Goal: Task Accomplishment & Management: Complete application form

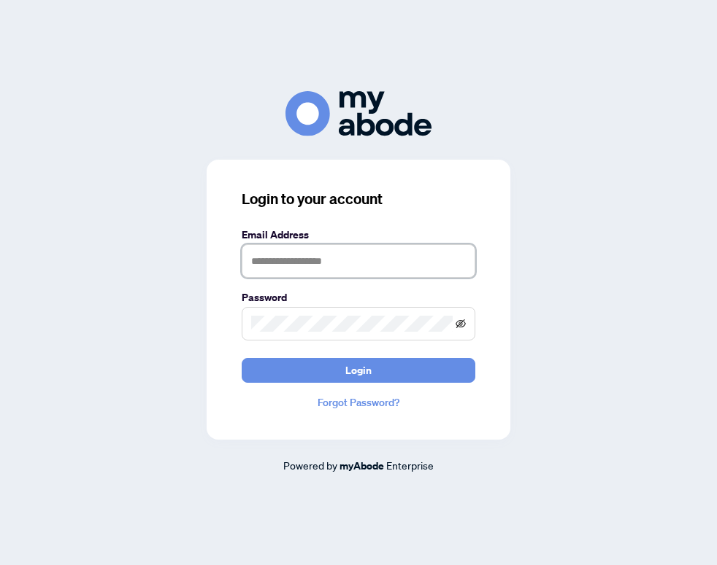
type input "**********"
click at [460, 325] on icon "eye-invisible" at bounding box center [461, 324] width 3 height 3
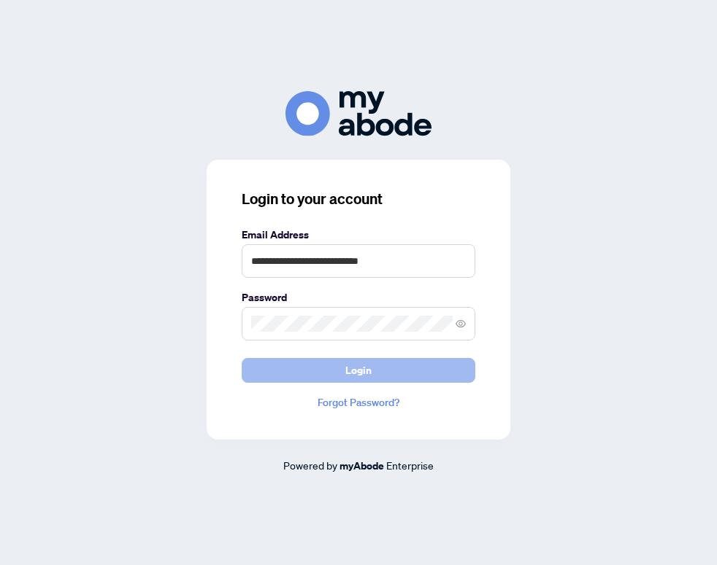
click at [350, 371] on span "Login" at bounding box center [358, 370] width 26 height 23
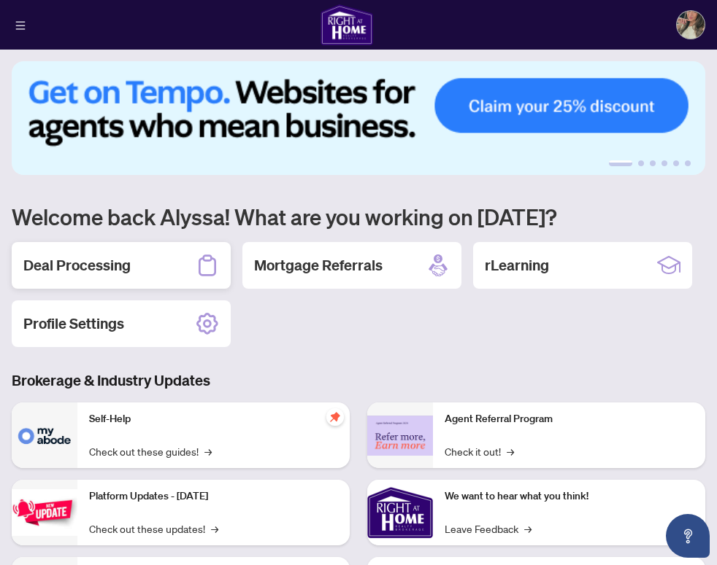
click at [135, 264] on div "Deal Processing" at bounding box center [121, 265] width 219 height 47
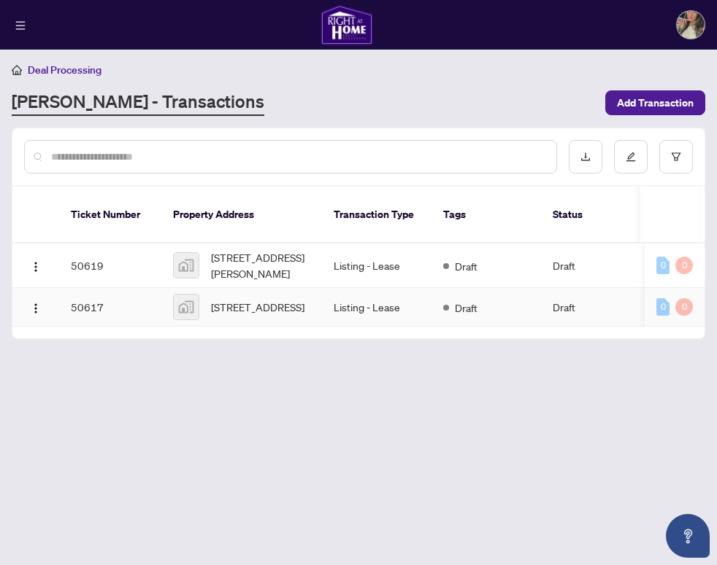
click at [194, 295] on img at bounding box center [186, 307] width 25 height 25
click at [247, 299] on span "[STREET_ADDRESS]" at bounding box center [257, 307] width 93 height 16
click at [31, 303] on img "button" at bounding box center [36, 309] width 12 height 12
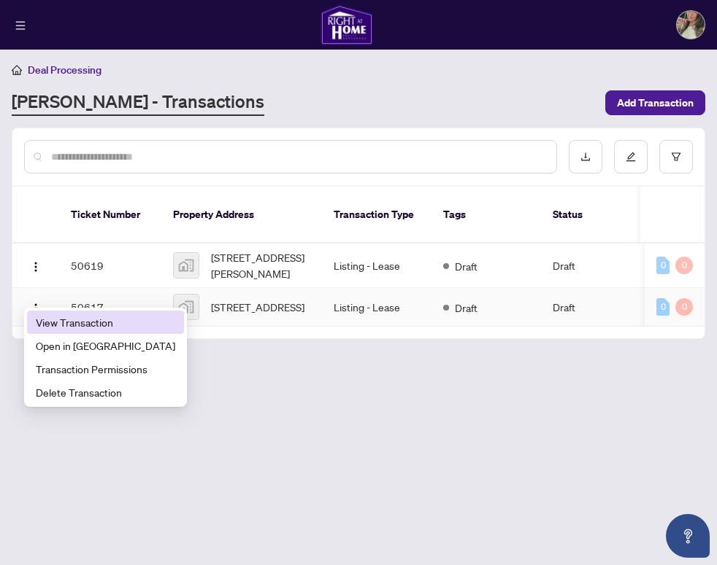
click at [62, 329] on span "View Transaction" at bounding box center [105, 322] width 139 height 16
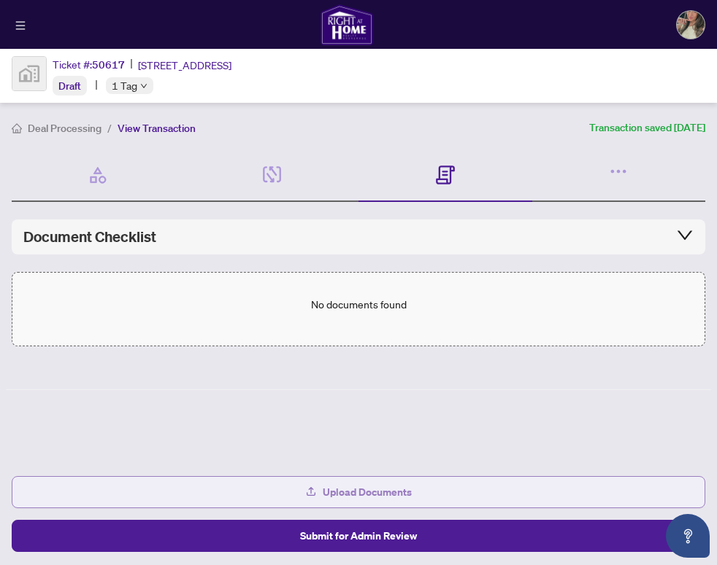
click at [268, 493] on button "Upload Documents" at bounding box center [358, 492] width 693 height 32
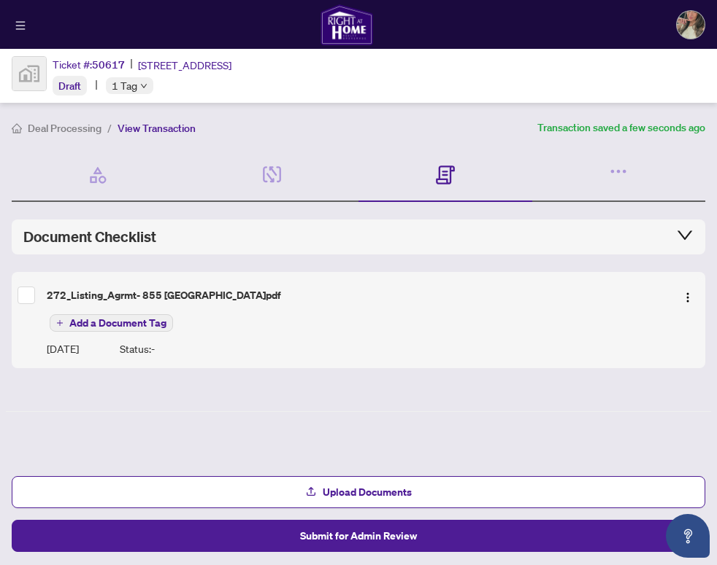
click at [580, 242] on div "Document Checklist" at bounding box center [358, 237] width 670 height 20
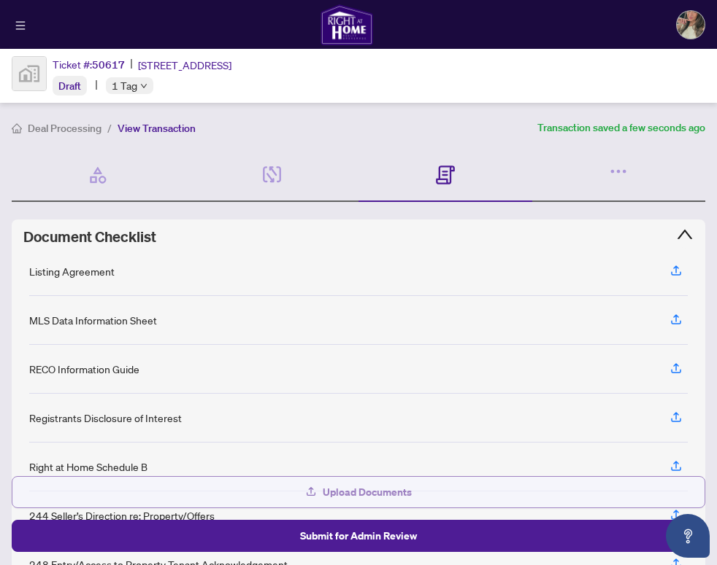
click at [437, 493] on button "Upload Documents" at bounding box center [358, 492] width 693 height 32
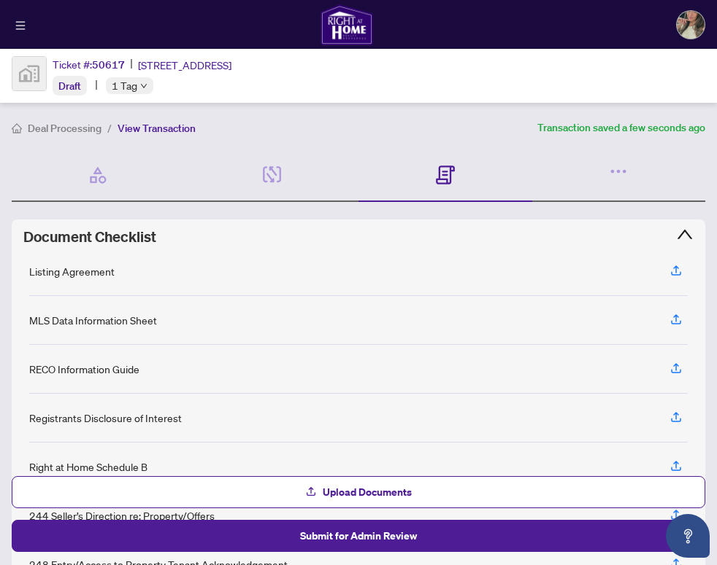
click at [692, 231] on icon "expanded" at bounding box center [685, 235] width 18 height 18
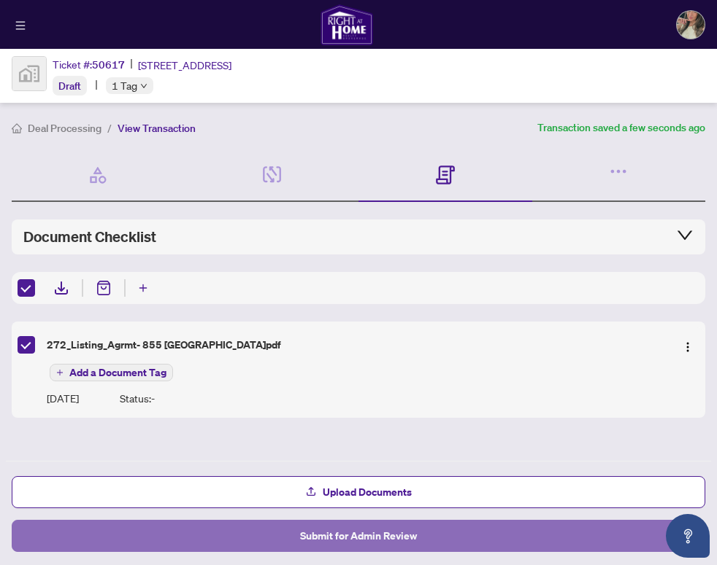
click at [248, 533] on button "Submit for Admin Review" at bounding box center [358, 536] width 693 height 32
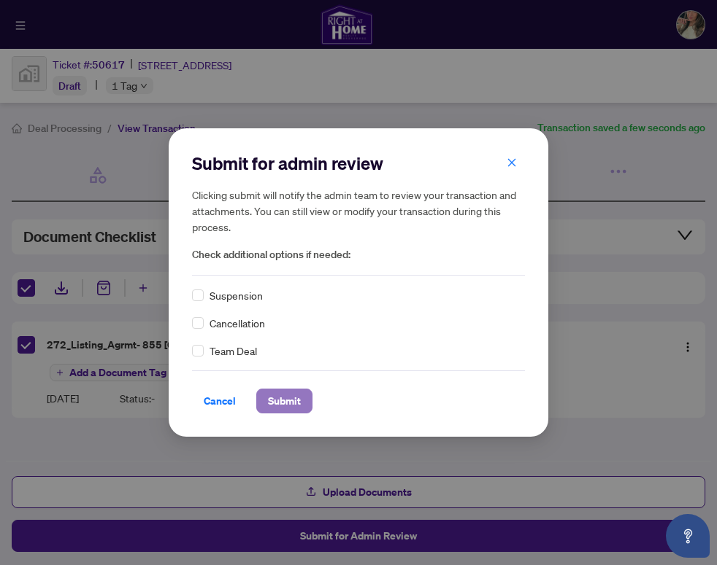
click at [277, 407] on span "Submit" at bounding box center [284, 401] width 33 height 23
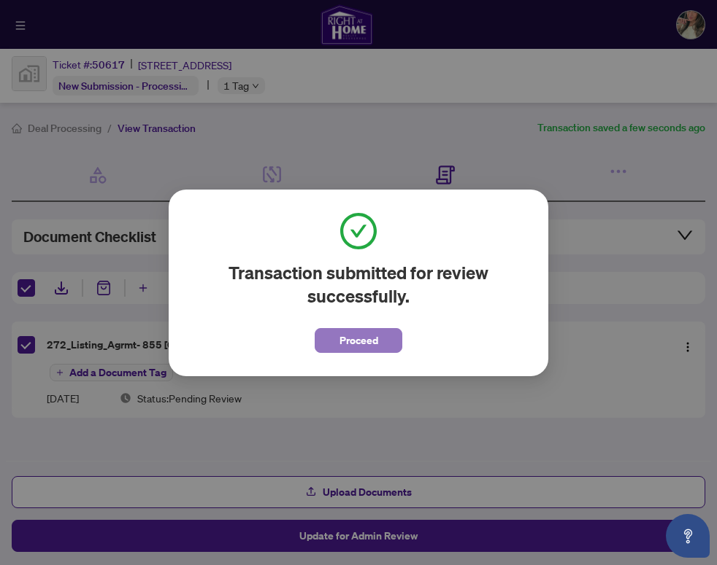
click at [360, 337] on span "Proceed" at bounding box center [358, 340] width 39 height 23
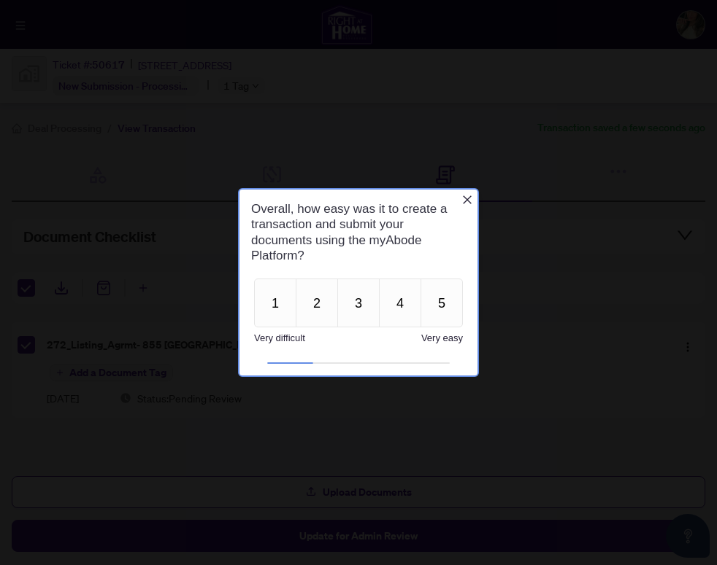
click at [466, 204] on icon "Close button" at bounding box center [467, 200] width 12 height 12
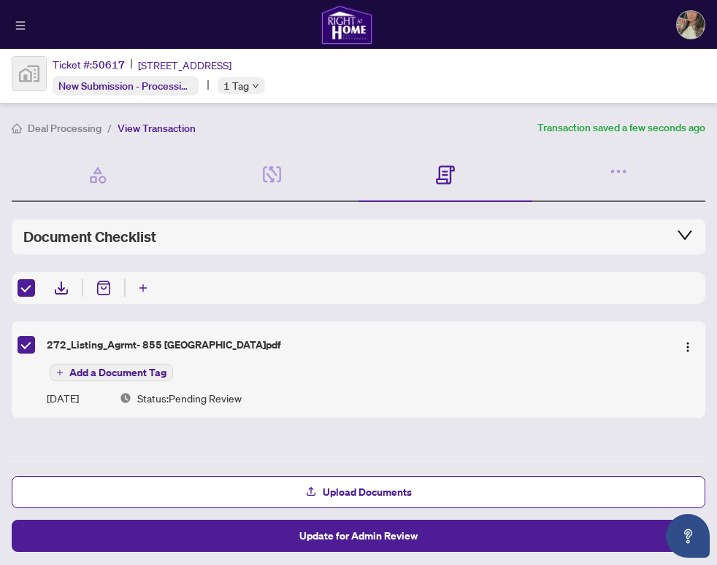
click at [22, 21] on icon "menu" at bounding box center [20, 25] width 9 height 8
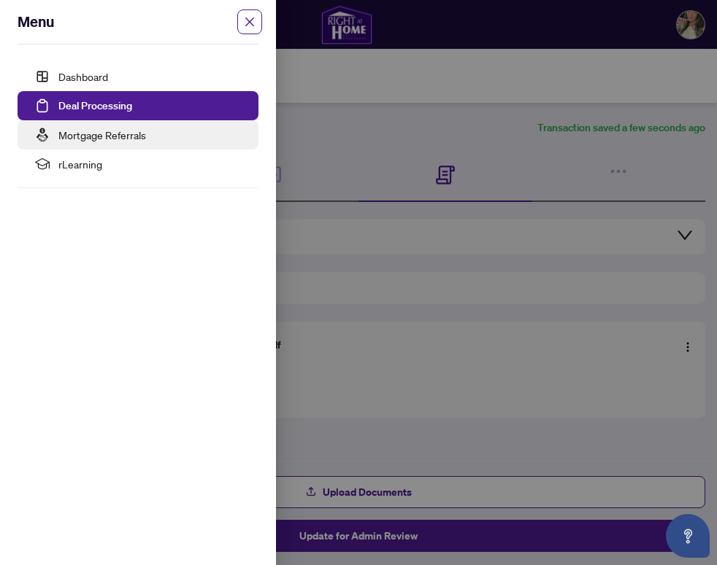
click at [66, 128] on link "Mortgage Referrals" at bounding box center [102, 134] width 88 height 13
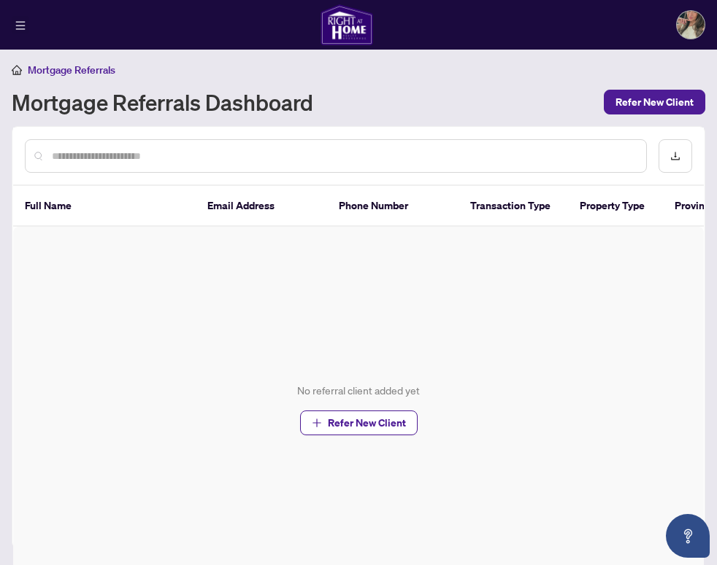
click at [16, 20] on icon "menu" at bounding box center [20, 25] width 10 height 10
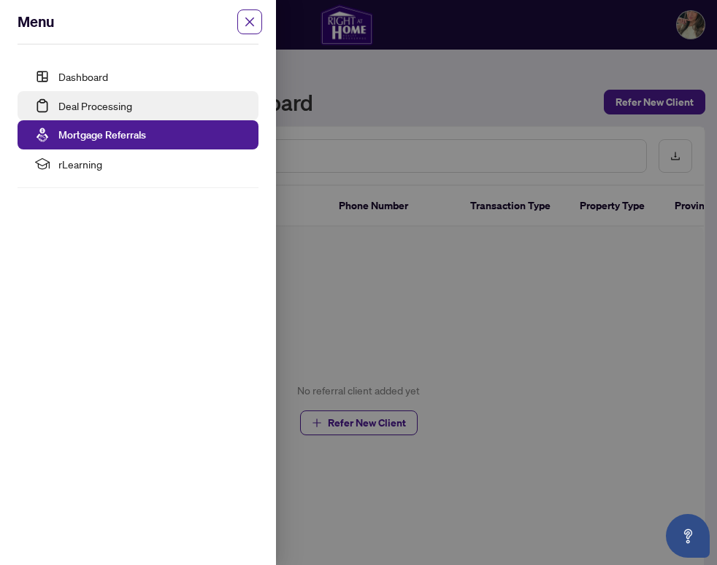
click at [58, 112] on link "Deal Processing" at bounding box center [95, 105] width 74 height 13
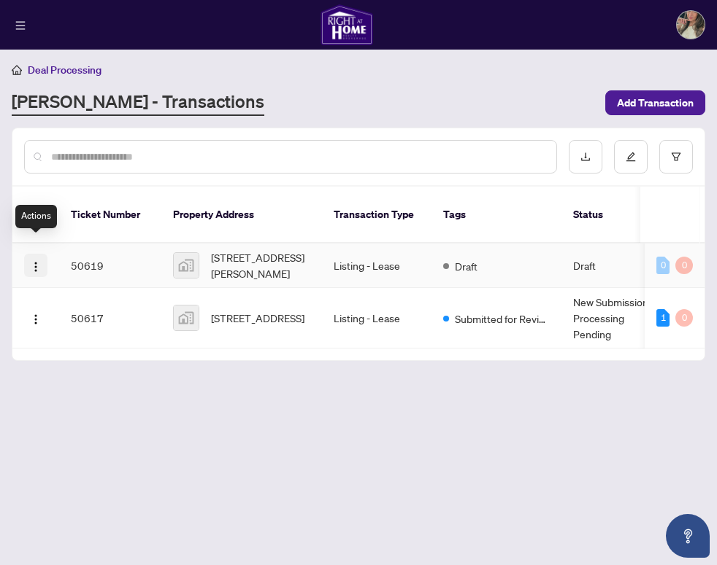
click at [41, 261] on img "button" at bounding box center [36, 267] width 12 height 12
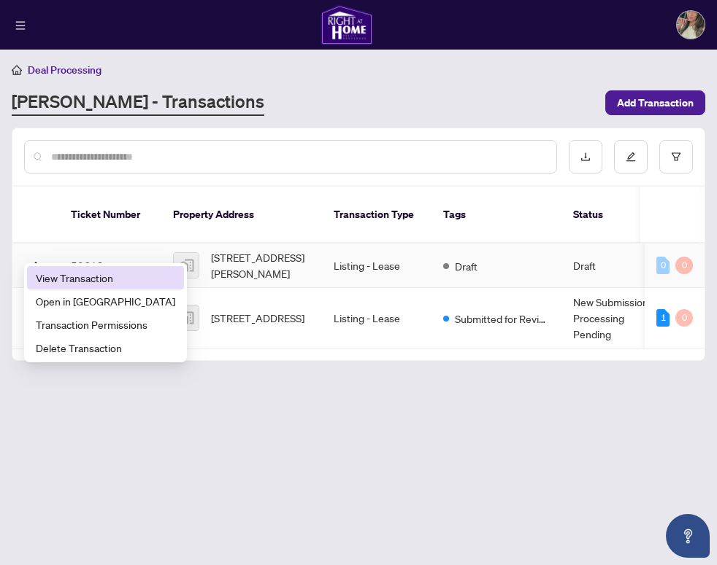
click at [50, 282] on span "View Transaction" at bounding box center [105, 278] width 139 height 16
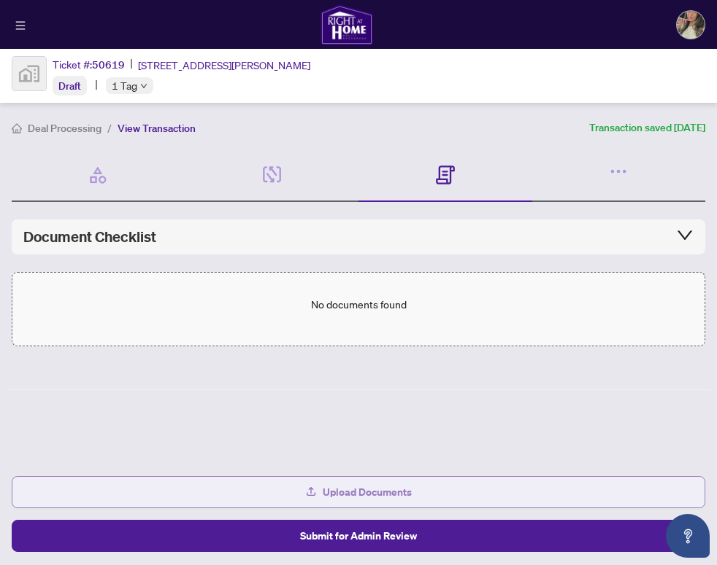
click at [314, 488] on icon "button" at bounding box center [311, 492] width 12 height 12
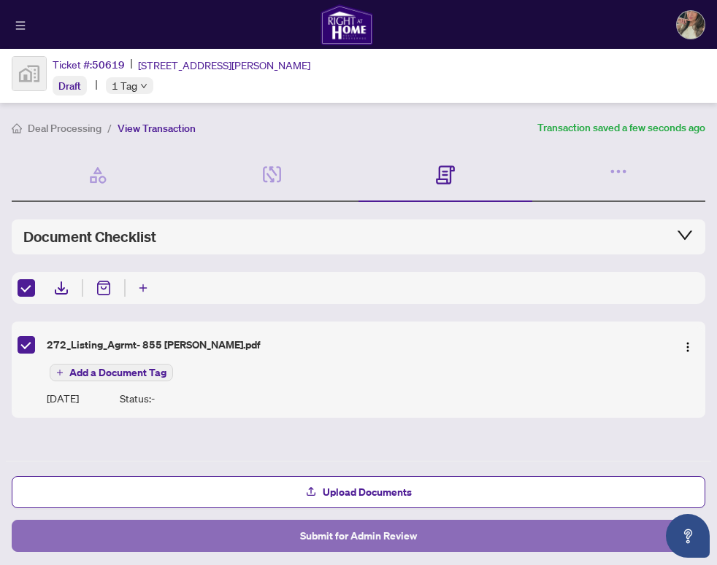
click at [403, 534] on span "Submit for Admin Review" at bounding box center [358, 536] width 117 height 23
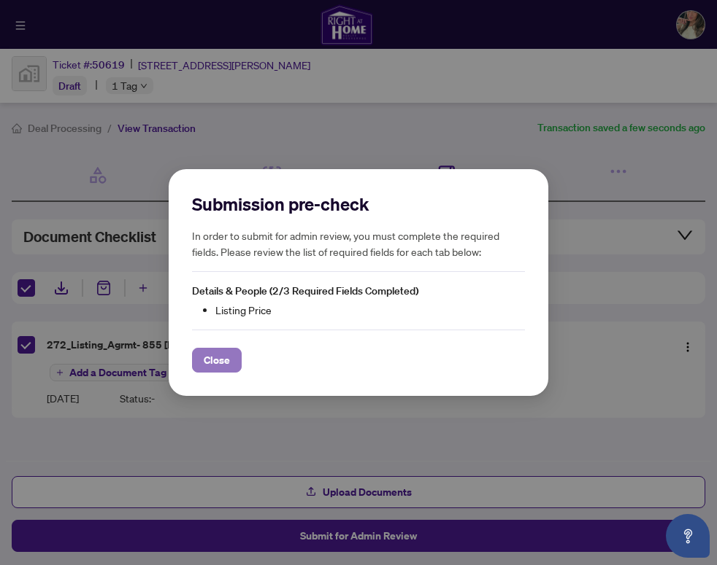
click at [227, 356] on span "Close" at bounding box center [217, 360] width 26 height 23
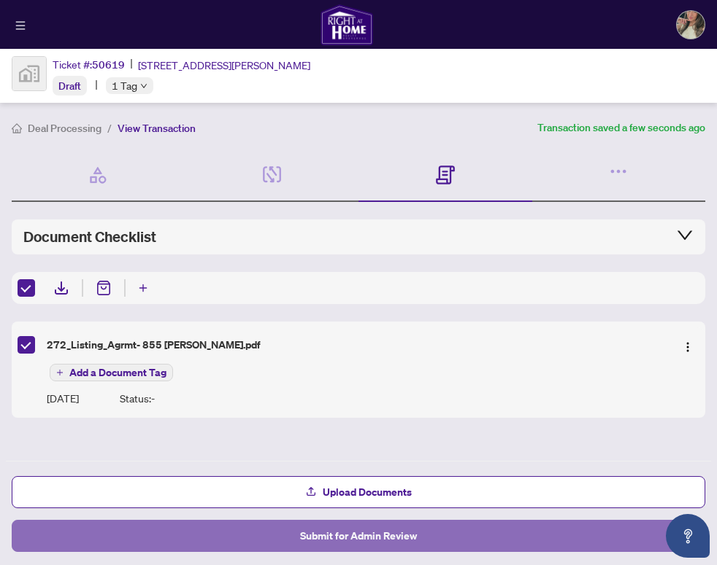
click at [318, 538] on span "Submit for Admin Review" at bounding box center [358, 536] width 117 height 23
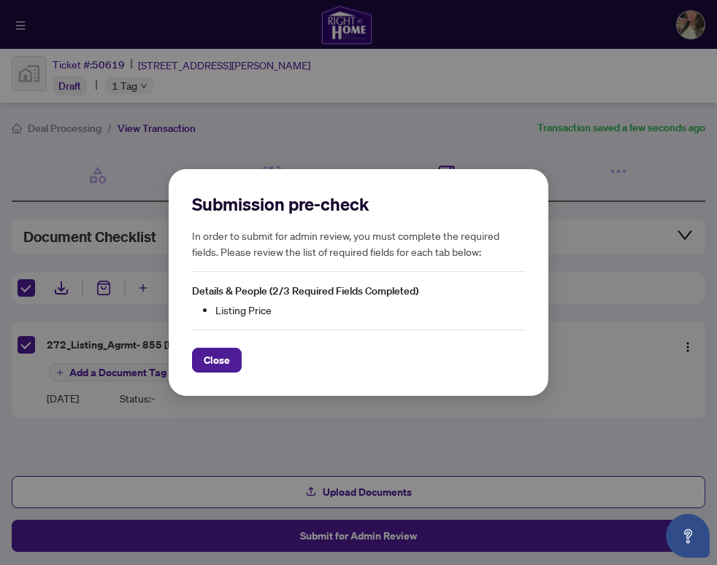
click at [225, 374] on div "Submission pre-check In order to submit for admin review, you must complete the…" at bounding box center [358, 283] width 379 height 228
click at [206, 364] on span "Close" at bounding box center [217, 360] width 26 height 23
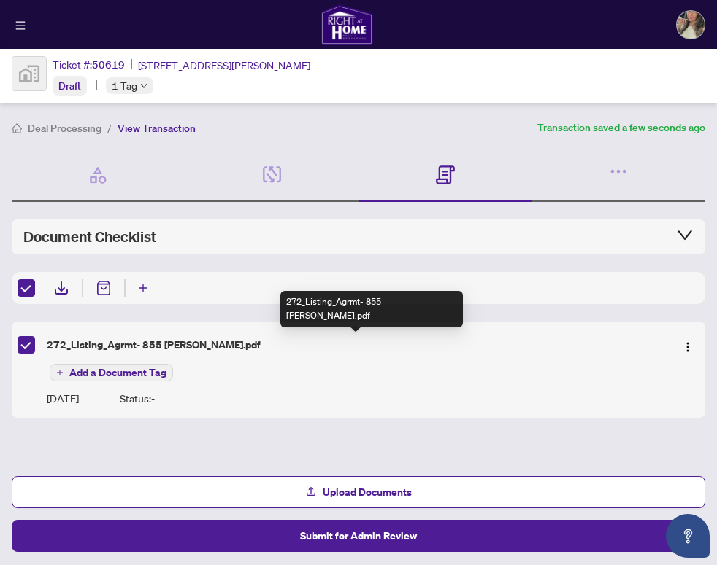
click at [142, 343] on div "272_Listing_Agrmt- 855 [PERSON_NAME].pdf" at bounding box center [355, 345] width 617 height 16
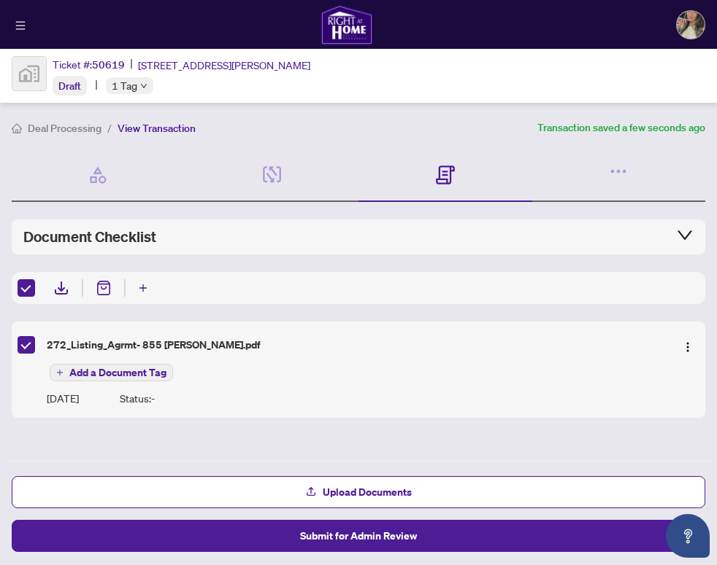
click at [689, 234] on icon "collapsed" at bounding box center [685, 235] width 18 height 18
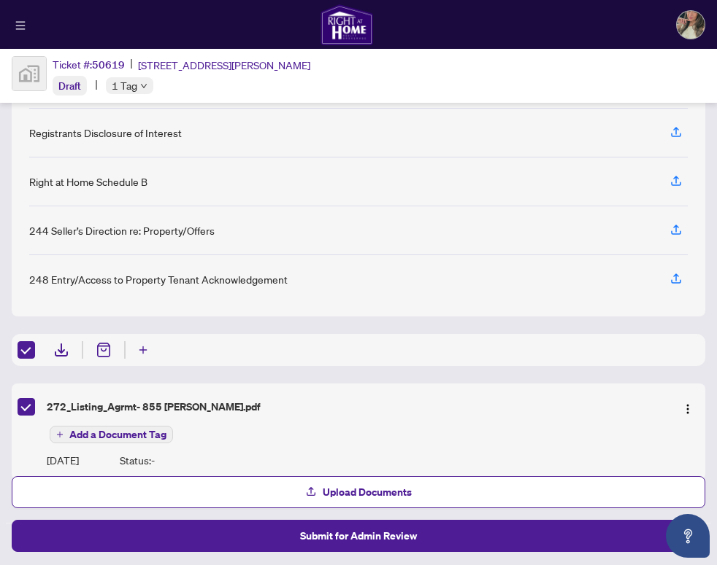
scroll to position [304, 0]
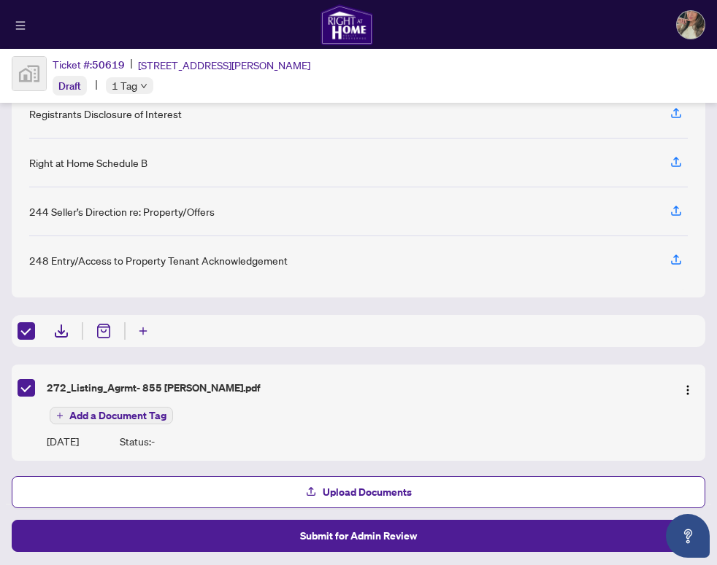
click at [87, 388] on div "272_Listing_Agrmt- 855 [PERSON_NAME].pdf" at bounding box center [355, 388] width 617 height 16
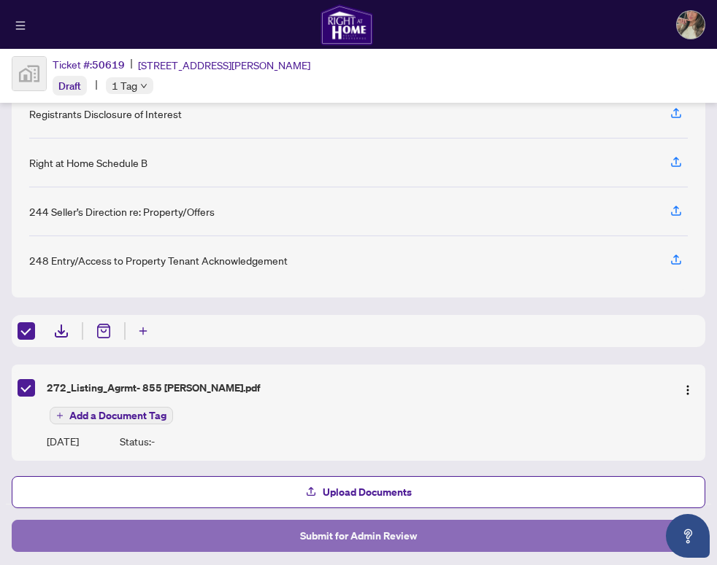
click at [262, 530] on button "Submit for Admin Review" at bounding box center [358, 536] width 693 height 32
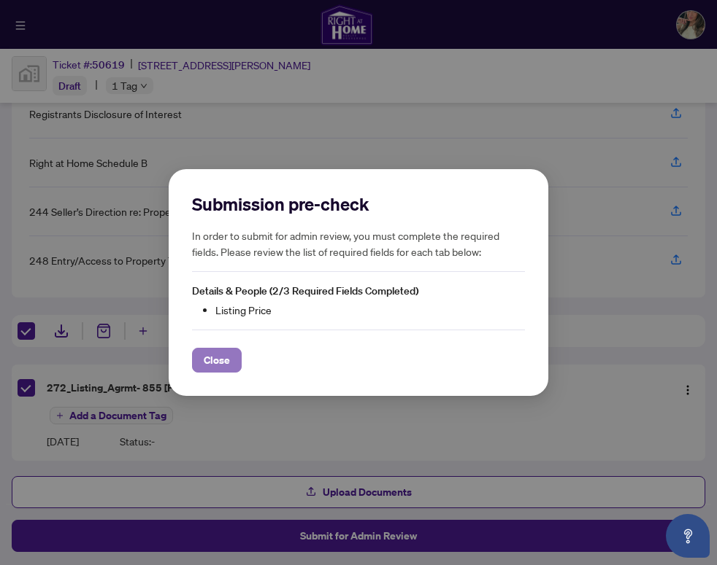
click at [222, 360] on span "Close" at bounding box center [217, 360] width 26 height 23
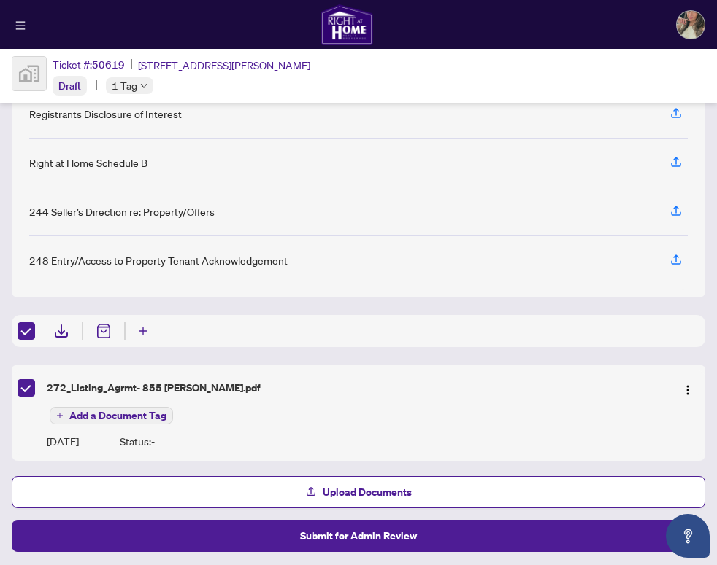
click at [116, 388] on div "272_Listing_Agrmt- 855 [PERSON_NAME].pdf" at bounding box center [355, 388] width 617 height 16
click at [61, 328] on icon at bounding box center [61, 330] width 7 height 10
click at [121, 411] on span "Add a Document Tag" at bounding box center [117, 416] width 97 height 10
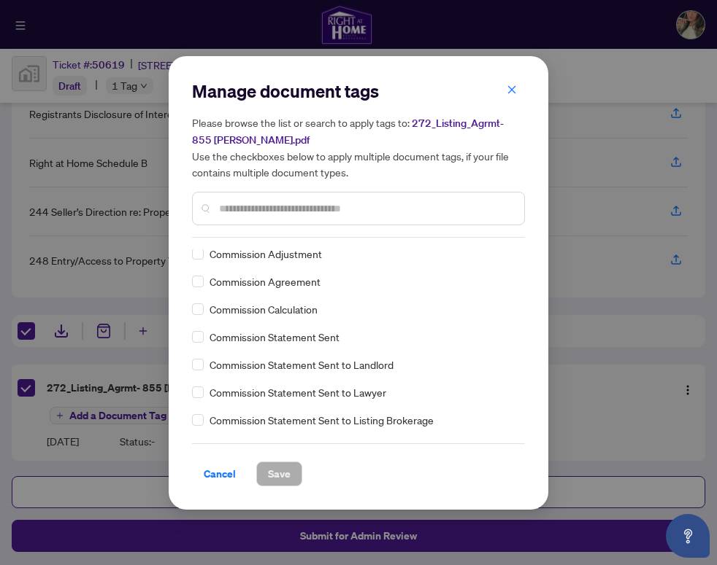
scroll to position [0, 0]
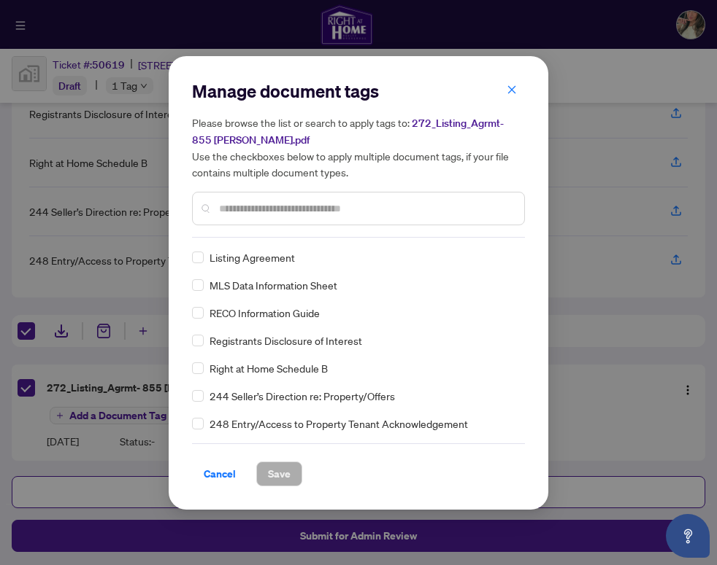
click at [514, 89] on icon "close" at bounding box center [511, 90] width 10 height 10
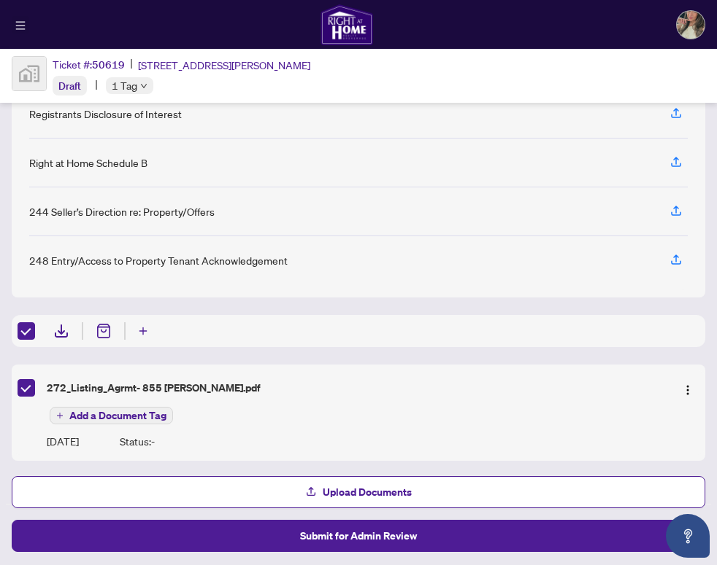
click at [24, 33] on button "button" at bounding box center [21, 25] width 18 height 18
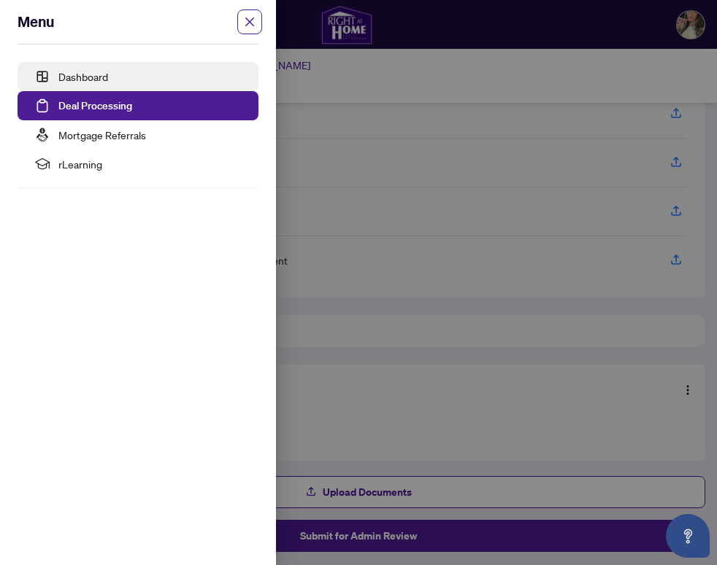
click at [58, 72] on link "Dashboard" at bounding box center [83, 76] width 50 height 13
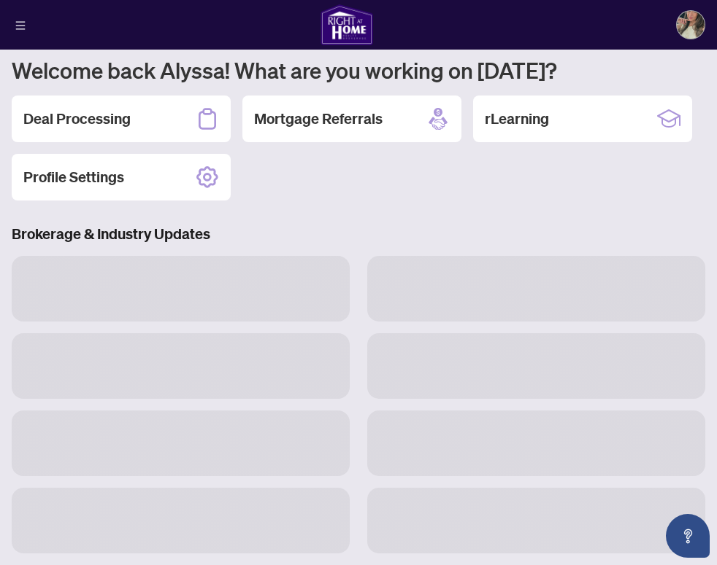
scroll to position [169, 0]
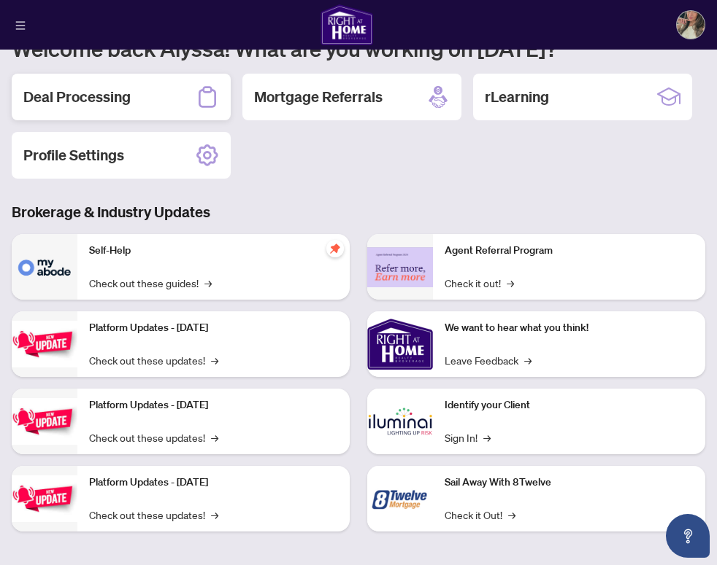
click at [76, 99] on h2 "Deal Processing" at bounding box center [76, 97] width 107 height 20
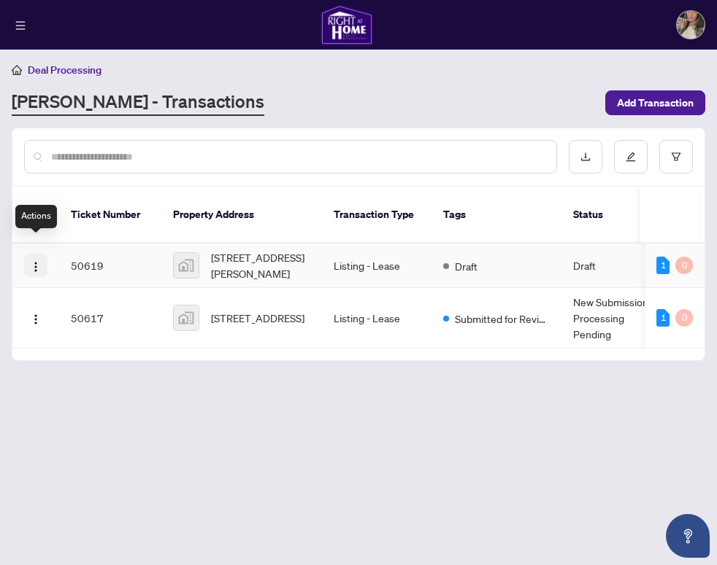
click at [34, 261] on img "button" at bounding box center [36, 267] width 12 height 12
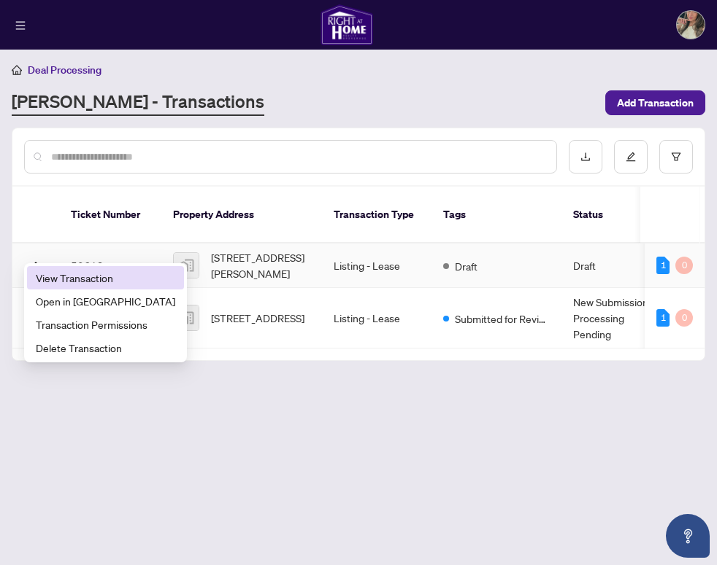
click at [76, 278] on span "View Transaction" at bounding box center [105, 278] width 139 height 16
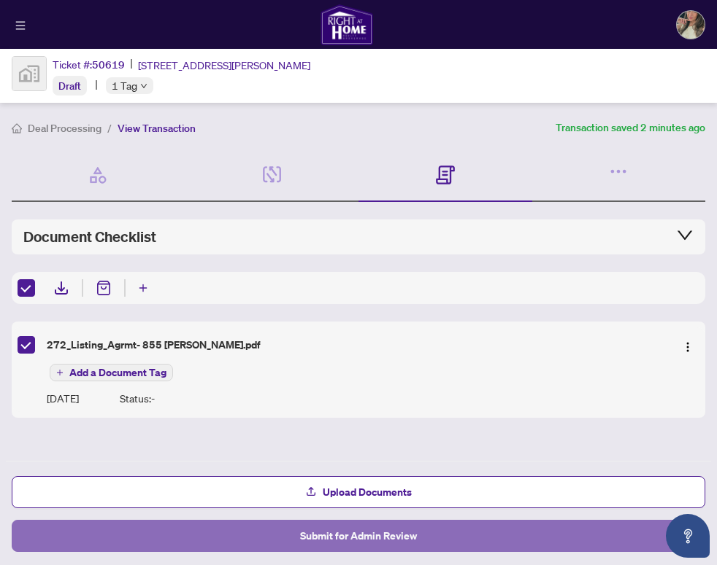
click at [164, 533] on button "Submit for Admin Review" at bounding box center [358, 536] width 693 height 32
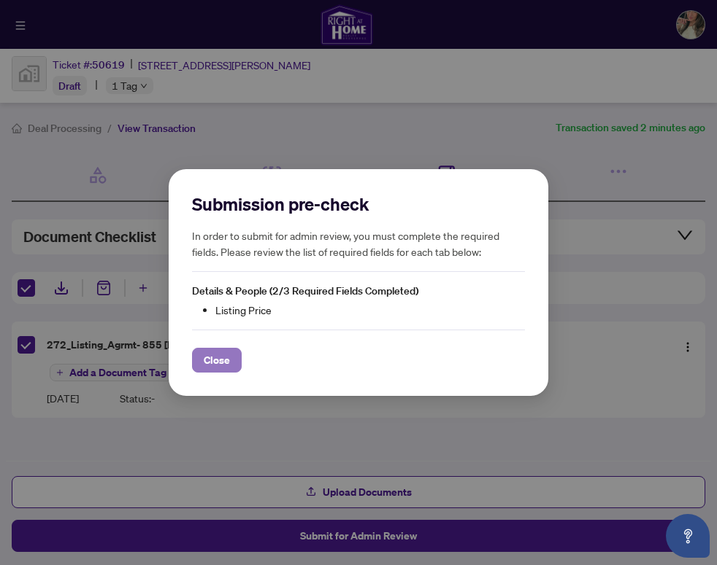
click at [236, 352] on button "Close" at bounding box center [217, 360] width 50 height 25
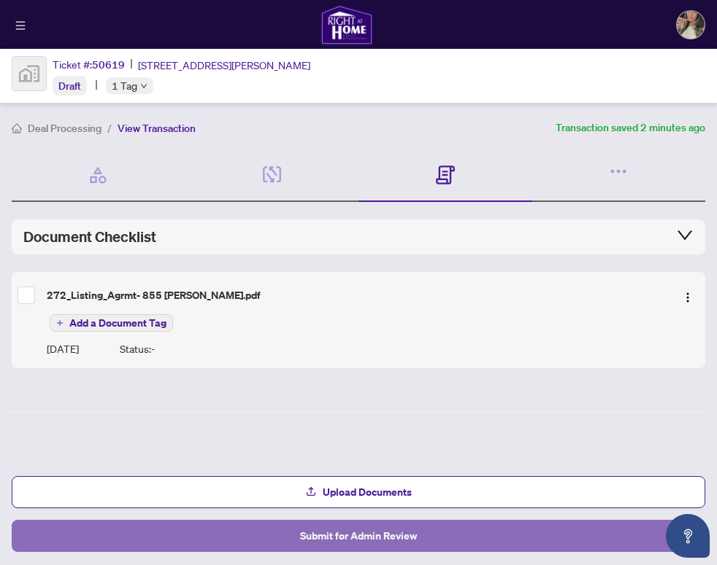
click at [559, 539] on button "Submit for Admin Review" at bounding box center [358, 536] width 693 height 32
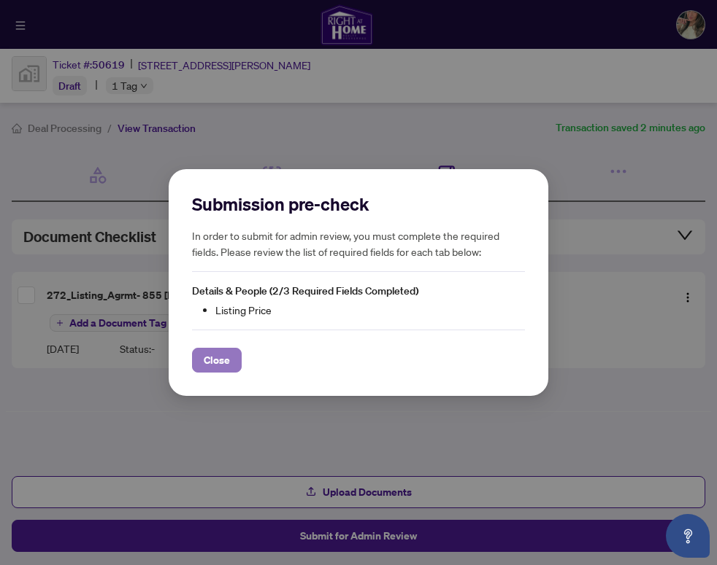
click at [223, 370] on span "Close" at bounding box center [217, 360] width 26 height 23
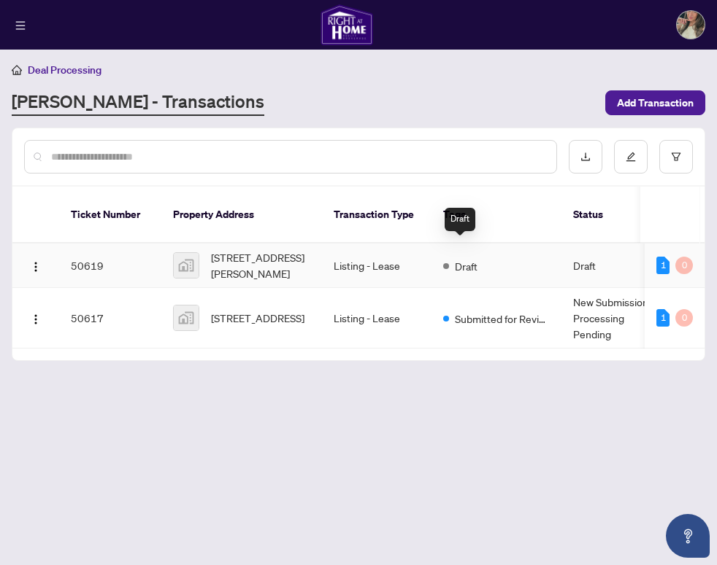
click at [458, 258] on span "Draft" at bounding box center [466, 266] width 23 height 16
click at [230, 256] on span "[STREET_ADDRESS][PERSON_NAME]" at bounding box center [260, 266] width 99 height 32
click at [29, 254] on button "button" at bounding box center [35, 265] width 23 height 23
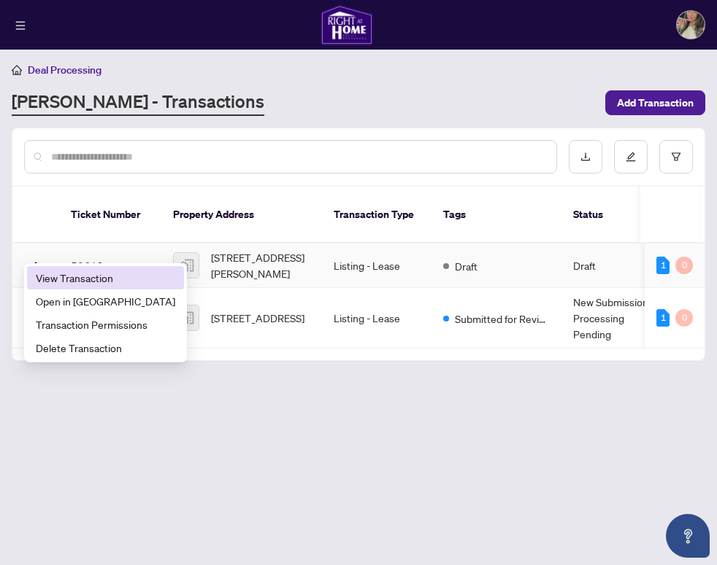
click at [37, 278] on span "View Transaction" at bounding box center [105, 278] width 139 height 16
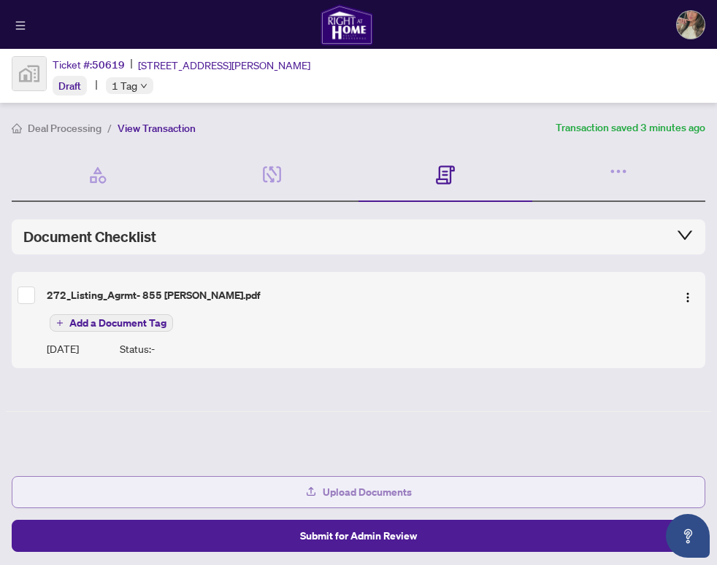
click at [300, 489] on button "Upload Documents" at bounding box center [358, 492] width 693 height 32
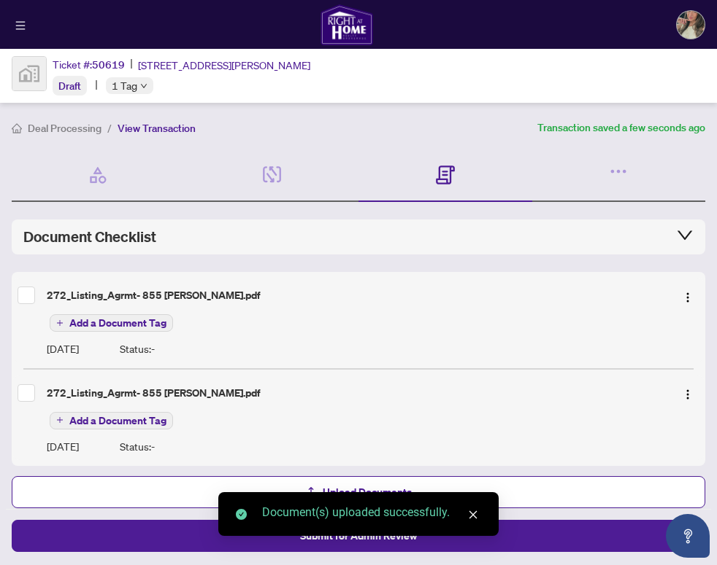
scroll to position [4, 0]
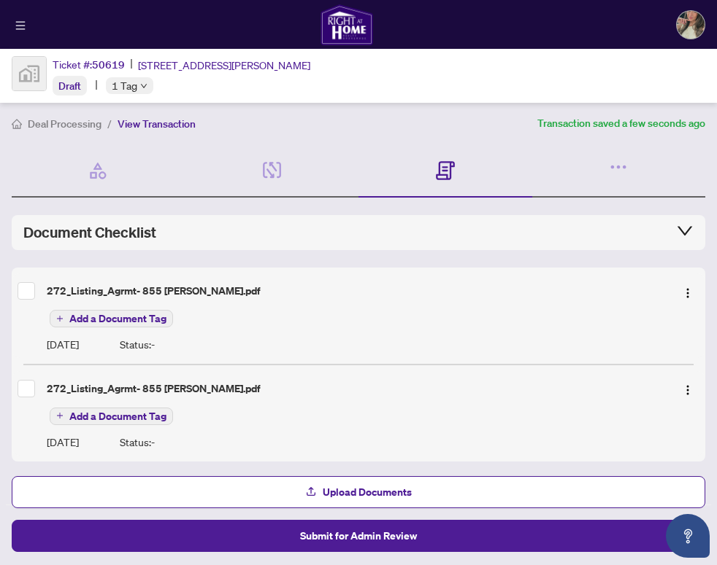
click at [483, 410] on div "Add a Document Tag" at bounding box center [373, 415] width 652 height 19
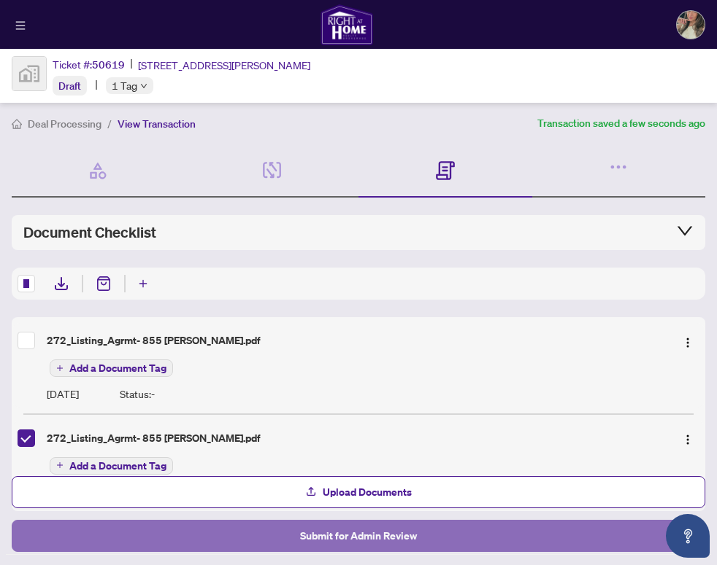
click at [204, 542] on button "Submit for Admin Review" at bounding box center [358, 536] width 693 height 32
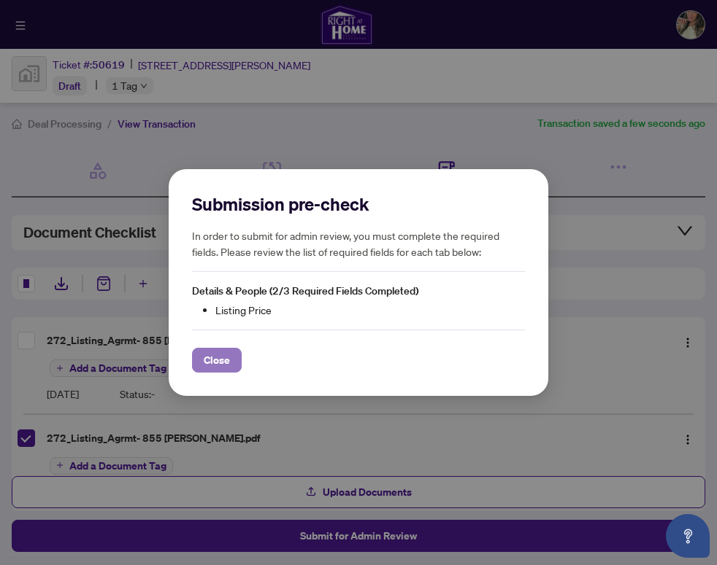
click at [208, 362] on span "Close" at bounding box center [217, 360] width 26 height 23
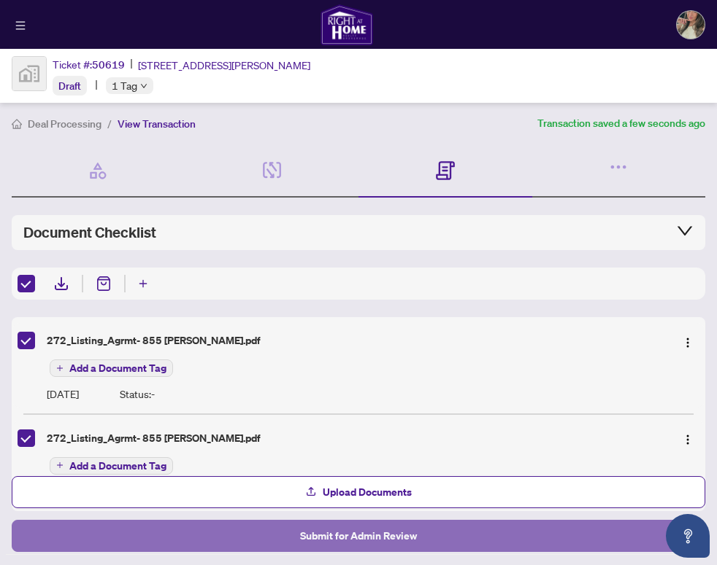
click at [154, 535] on button "Submit for Admin Review" at bounding box center [358, 536] width 693 height 32
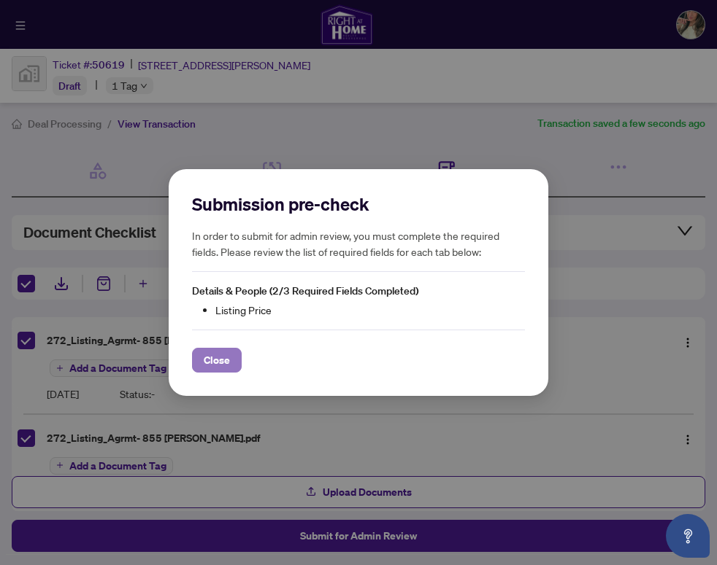
click at [202, 363] on button "Close" at bounding box center [217, 360] width 50 height 25
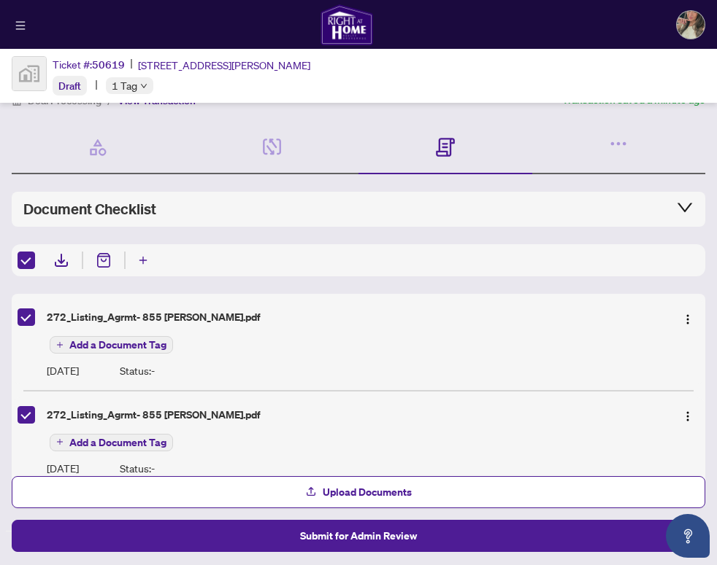
scroll to position [33, 0]
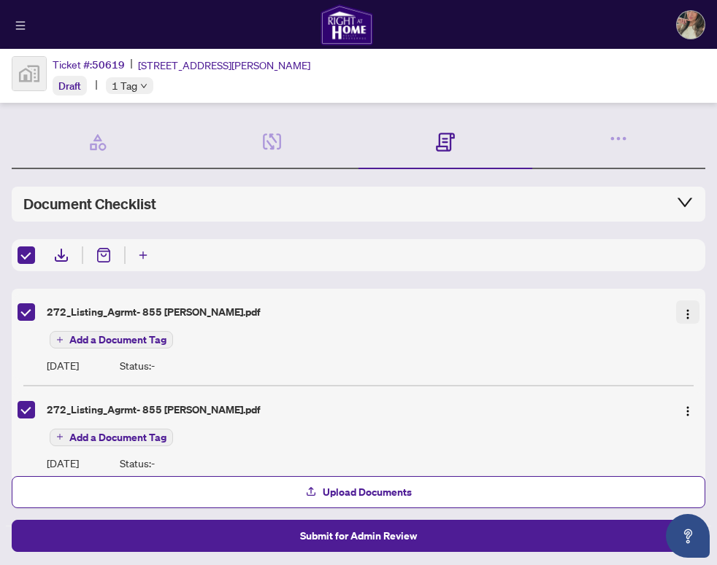
click at [679, 321] on button "button" at bounding box center [687, 312] width 23 height 23
click at [518, 379] on div "272_Listing_Agrmt- 855 [PERSON_NAME].pdf Add a Document Tag [DATE] Status: - 27…" at bounding box center [358, 385] width 693 height 193
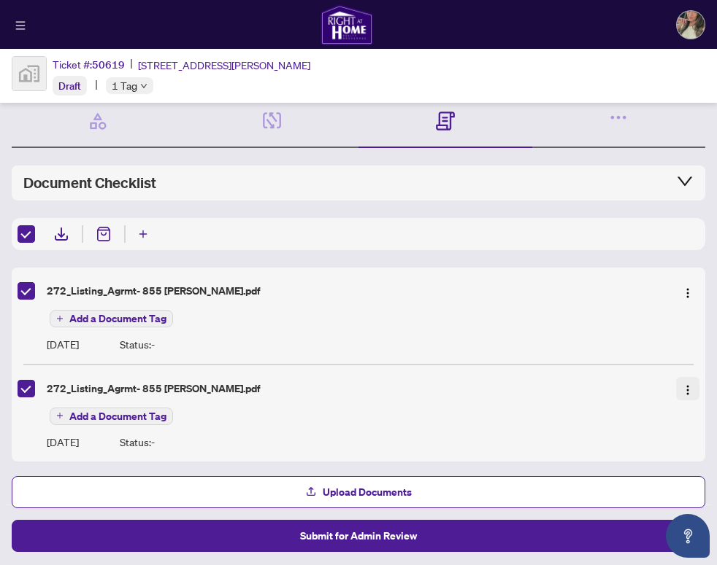
click at [681, 386] on img "button" at bounding box center [687, 391] width 12 height 12
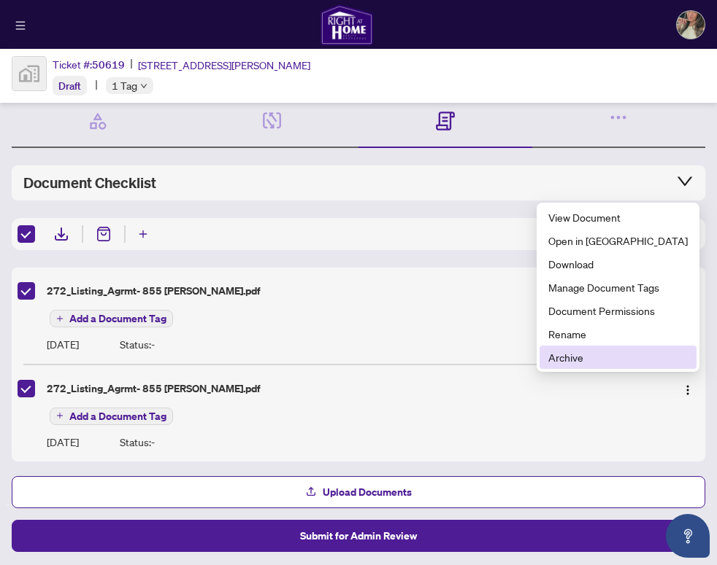
click at [592, 350] on span "Archive" at bounding box center [617, 358] width 139 height 16
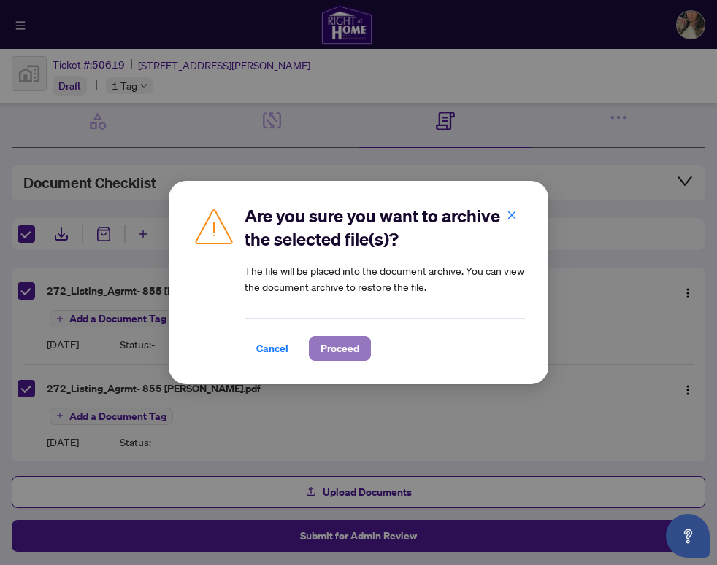
click at [336, 358] on span "Proceed" at bounding box center [339, 348] width 39 height 23
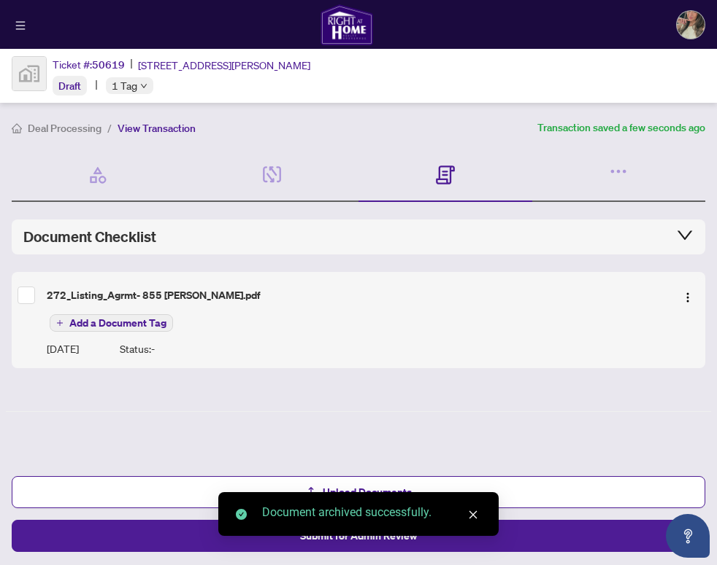
scroll to position [0, 0]
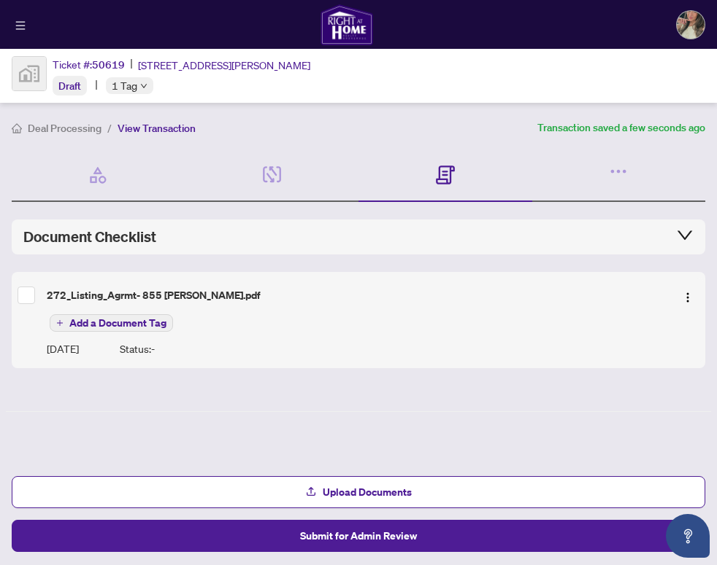
click at [279, 232] on div "Document Checklist" at bounding box center [358, 237] width 670 height 20
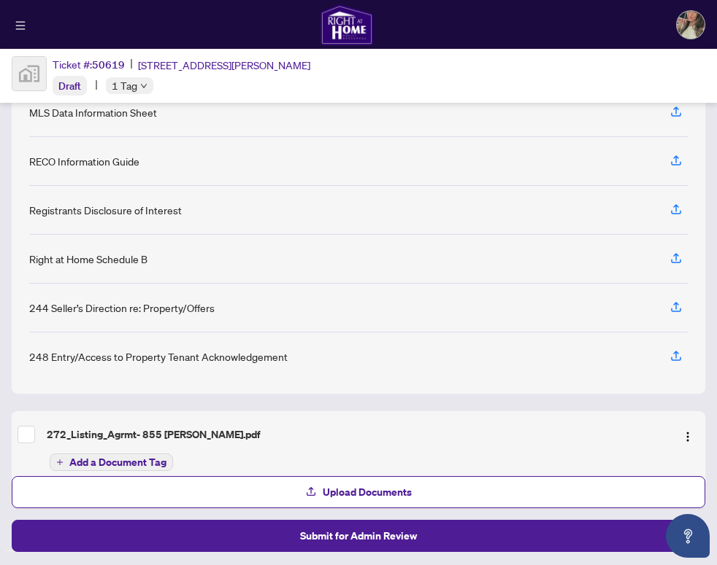
scroll to position [220, 0]
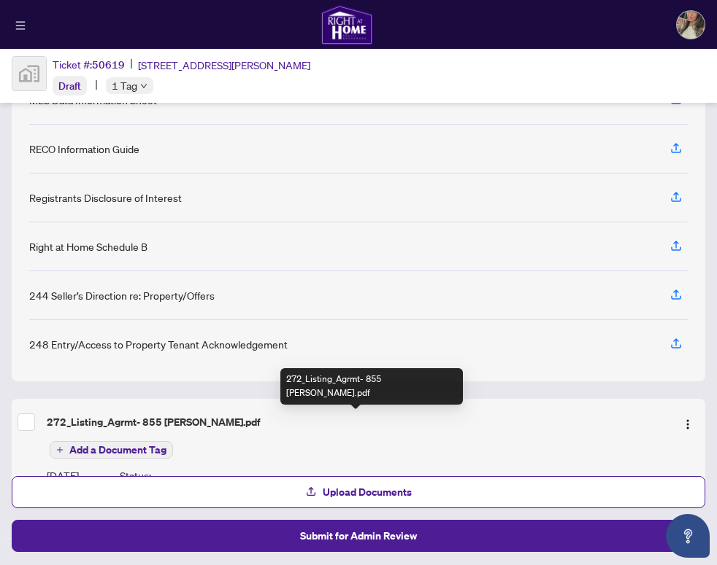
click at [204, 422] on div "272_Listing_Agrmt- 855 [PERSON_NAME].pdf" at bounding box center [355, 422] width 617 height 16
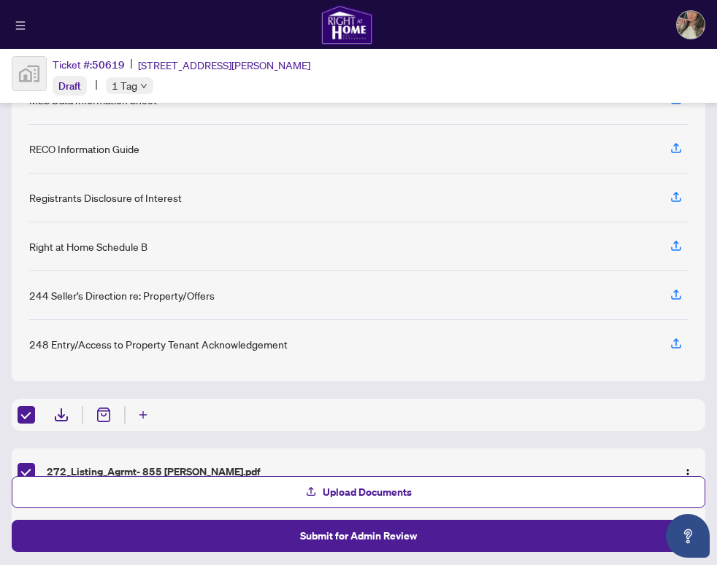
scroll to position [304, 0]
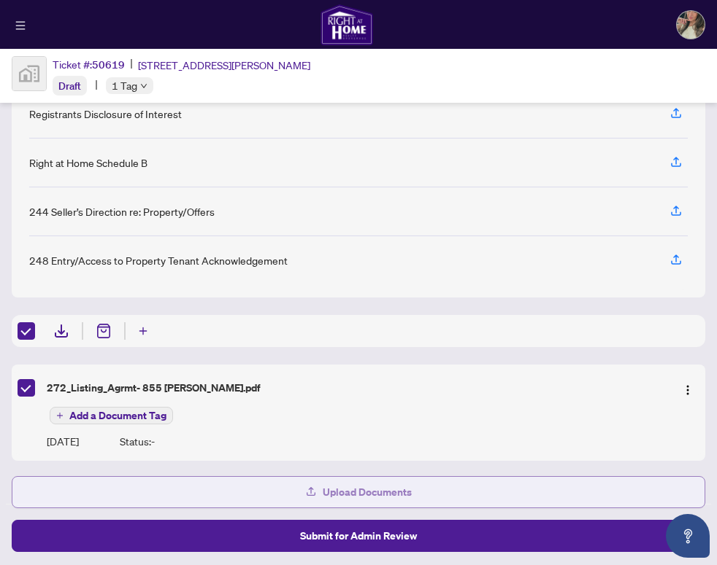
click at [126, 501] on button "Upload Documents" at bounding box center [358, 492] width 693 height 32
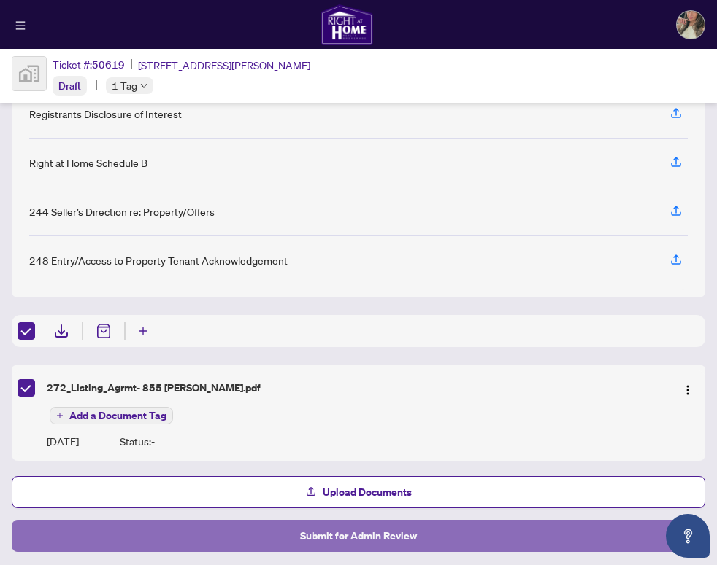
click at [360, 538] on span "Submit for Admin Review" at bounding box center [358, 536] width 117 height 23
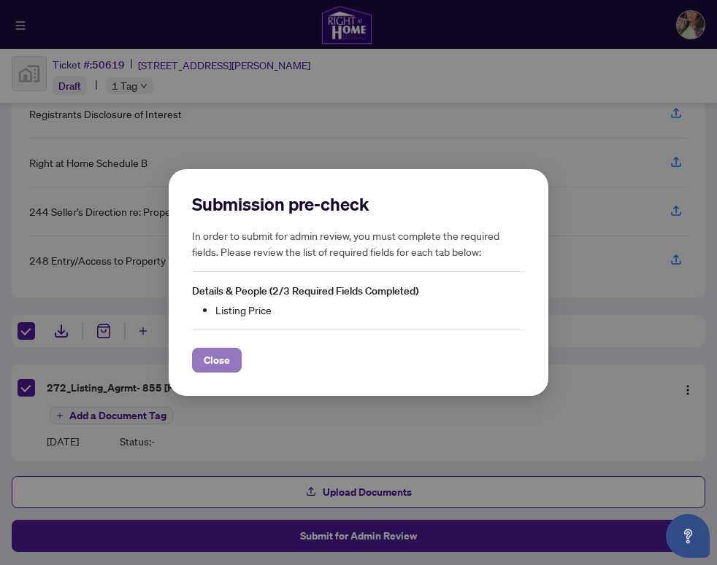
click at [217, 366] on span "Close" at bounding box center [217, 360] width 26 height 23
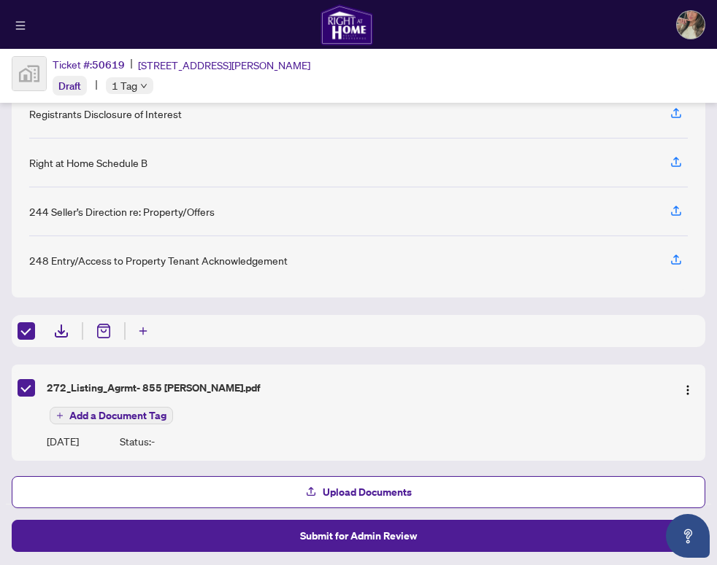
scroll to position [0, 0]
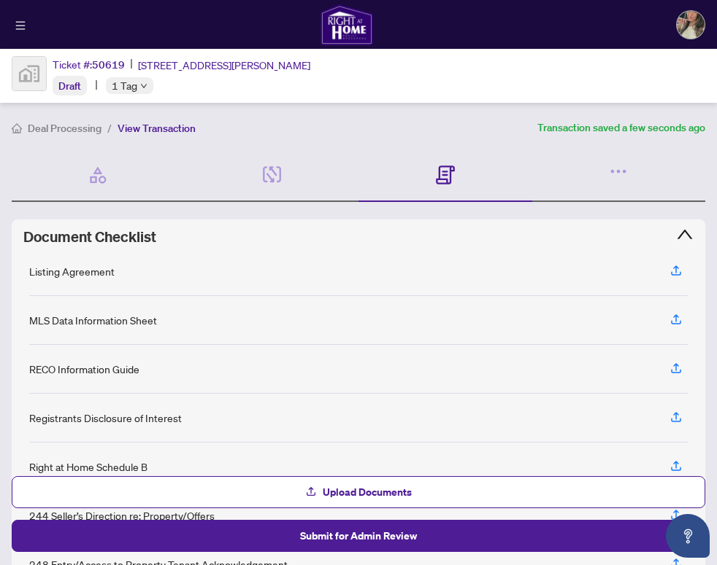
click at [169, 132] on span "View Transaction" at bounding box center [156, 128] width 78 height 13
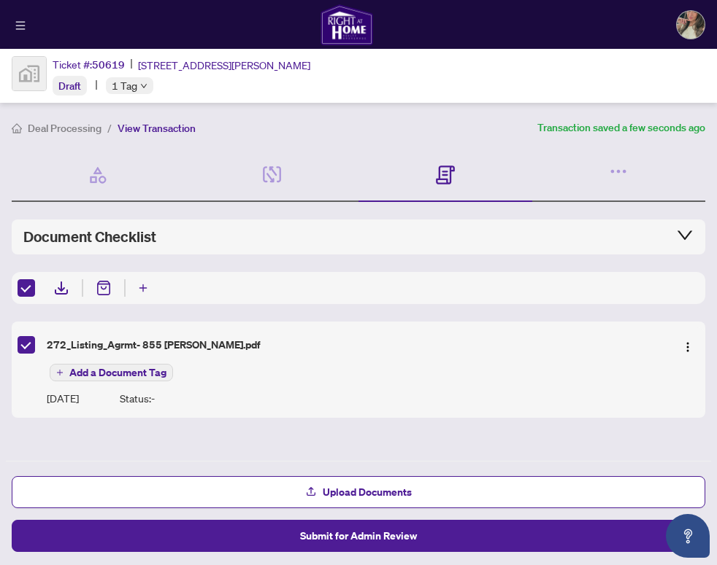
click at [439, 177] on icon at bounding box center [445, 175] width 19 height 19
click at [447, 169] on icon at bounding box center [445, 175] width 19 height 19
click at [17, 32] on button "button" at bounding box center [21, 25] width 18 height 18
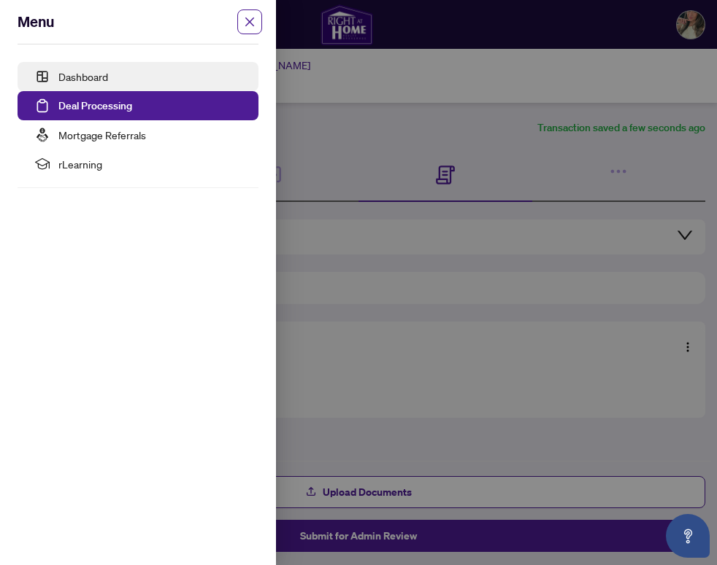
click at [58, 83] on link "Dashboard" at bounding box center [83, 76] width 50 height 13
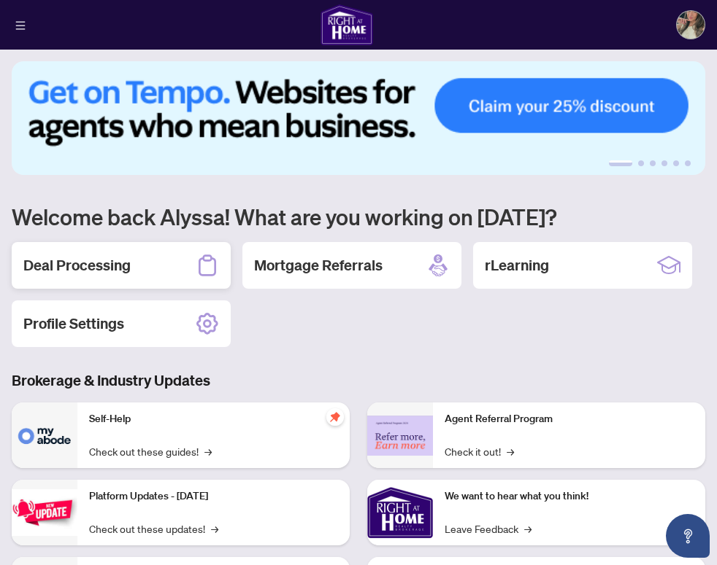
click at [108, 275] on h2 "Deal Processing" at bounding box center [76, 265] width 107 height 20
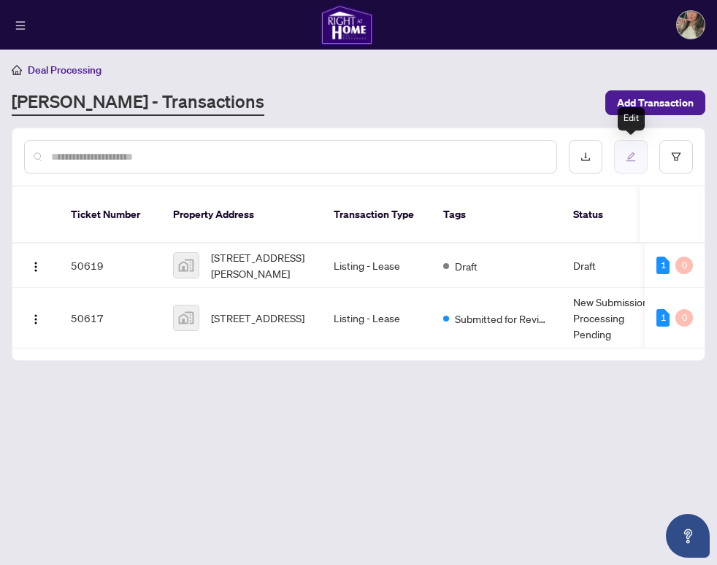
click at [639, 164] on button "button" at bounding box center [631, 157] width 34 height 34
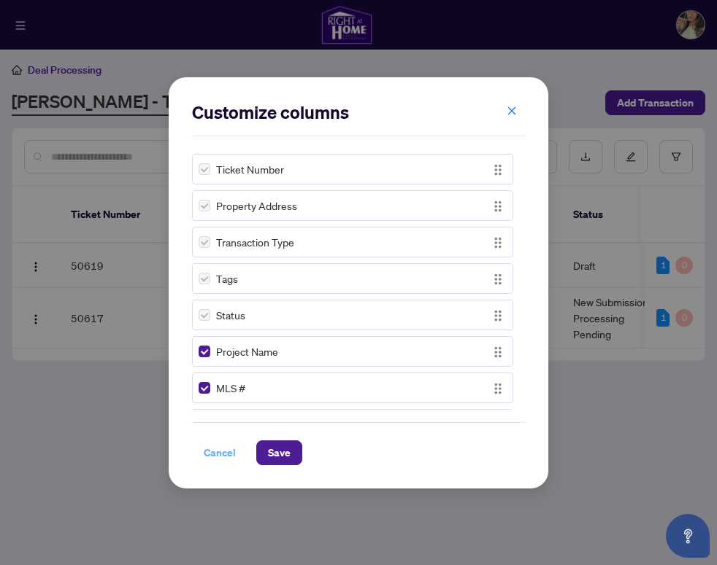
click at [210, 464] on button "Cancel" at bounding box center [219, 453] width 55 height 25
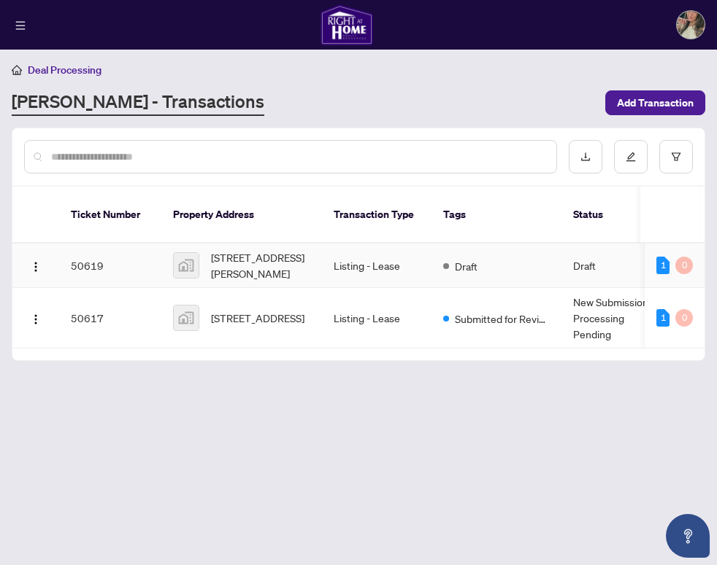
click at [135, 250] on td "50619" at bounding box center [110, 266] width 102 height 45
click at [191, 253] on img at bounding box center [186, 265] width 25 height 25
click at [36, 261] on img "button" at bounding box center [36, 267] width 12 height 12
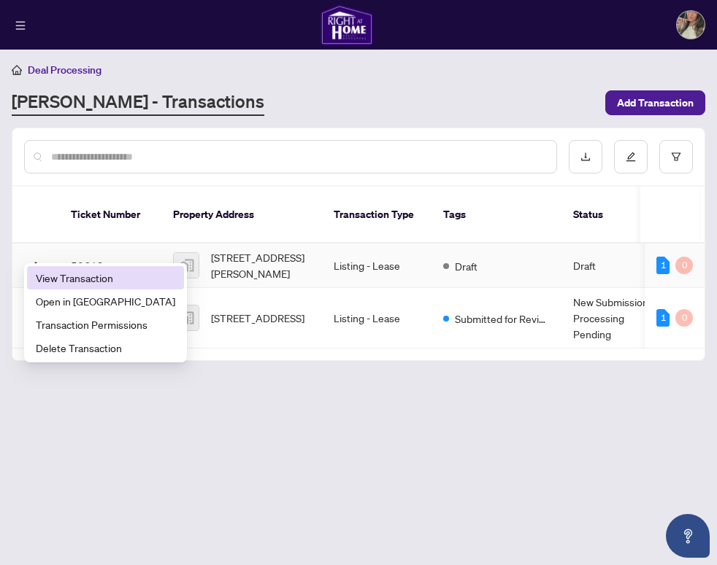
click at [56, 281] on span "View Transaction" at bounding box center [105, 278] width 139 height 16
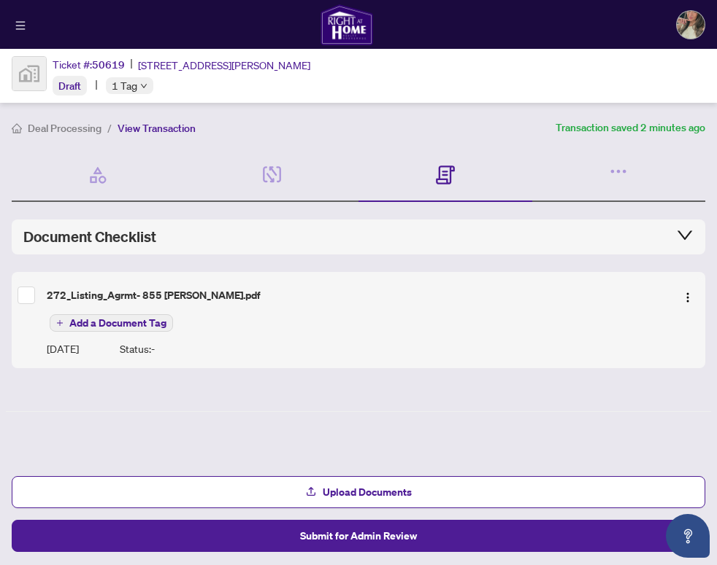
click at [99, 327] on span "Add a Document Tag" at bounding box center [117, 323] width 97 height 10
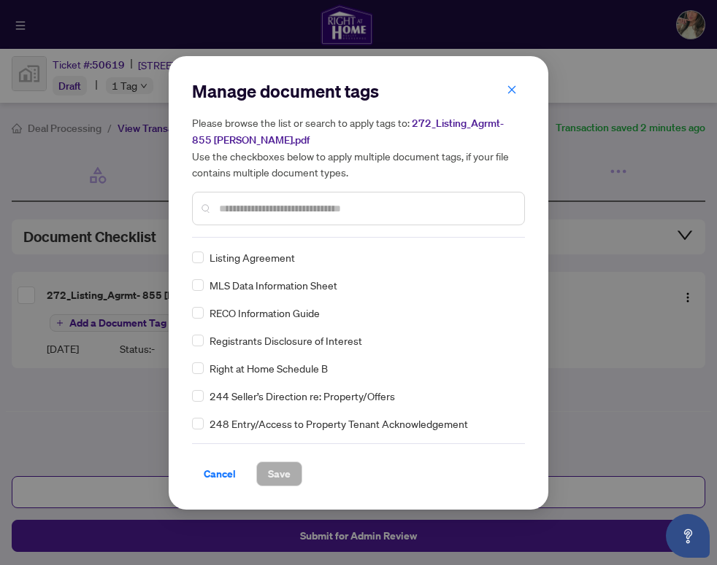
click at [425, 125] on span "272_Listing_Agrmt- 855 [PERSON_NAME].pdf" at bounding box center [348, 132] width 312 height 30
click at [414, 201] on input "text" at bounding box center [365, 209] width 293 height 16
type input "*"
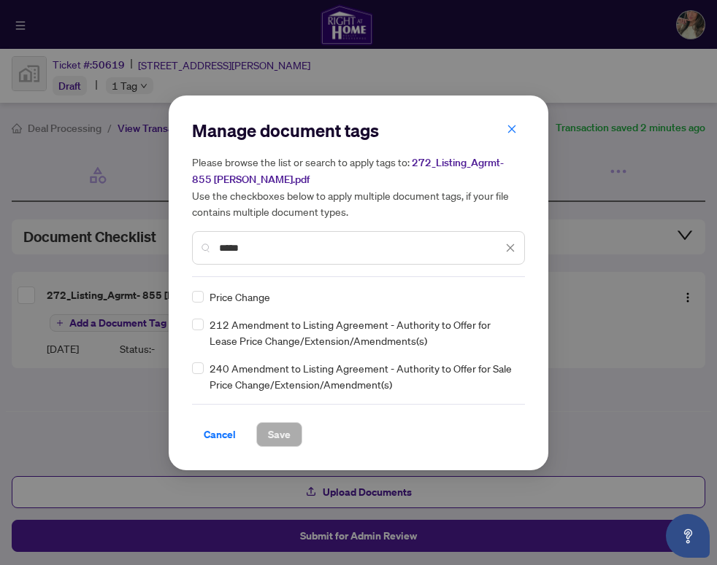
type input "*****"
click at [510, 249] on icon "close" at bounding box center [510, 248] width 10 height 10
click at [517, 128] on div "Manage document tags Please browse the list or search to apply tags to: 272_Lis…" at bounding box center [358, 283] width 379 height 375
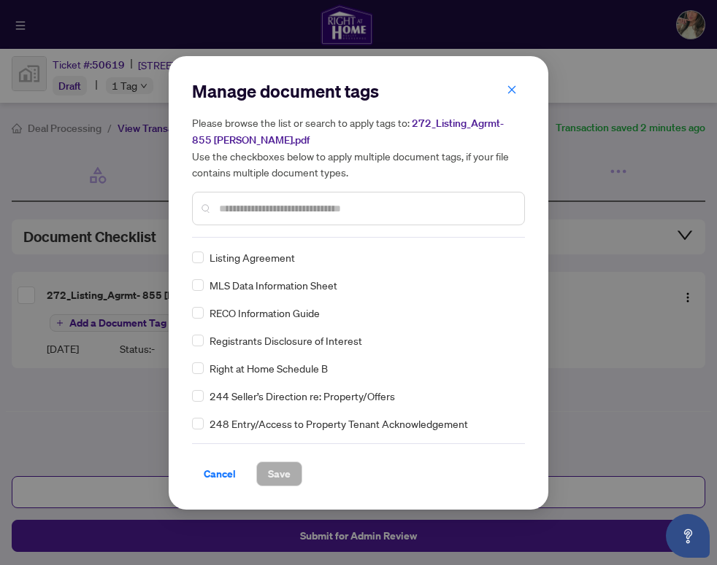
click at [508, 152] on h5 "Please browse the list or search to apply tags to: 272_Listing_Agrmt- 855 [PERS…" at bounding box center [358, 148] width 333 height 66
click at [522, 84] on button "button" at bounding box center [511, 90] width 29 height 25
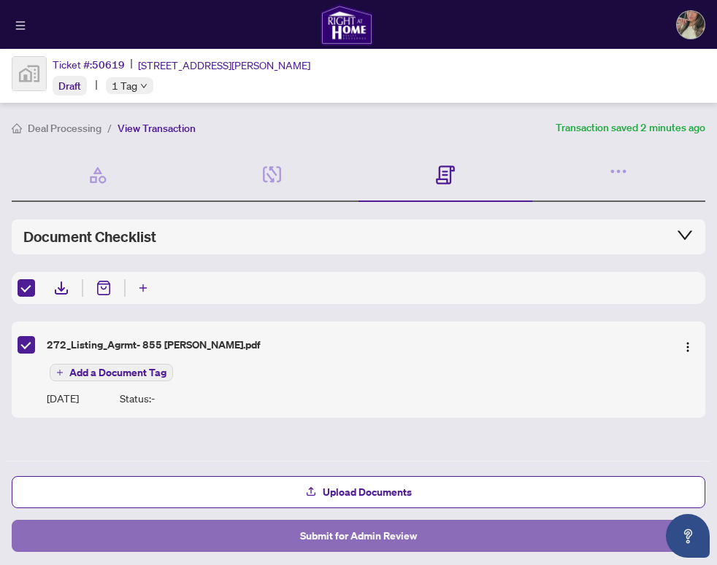
click at [239, 539] on button "Submit for Admin Review" at bounding box center [358, 536] width 693 height 32
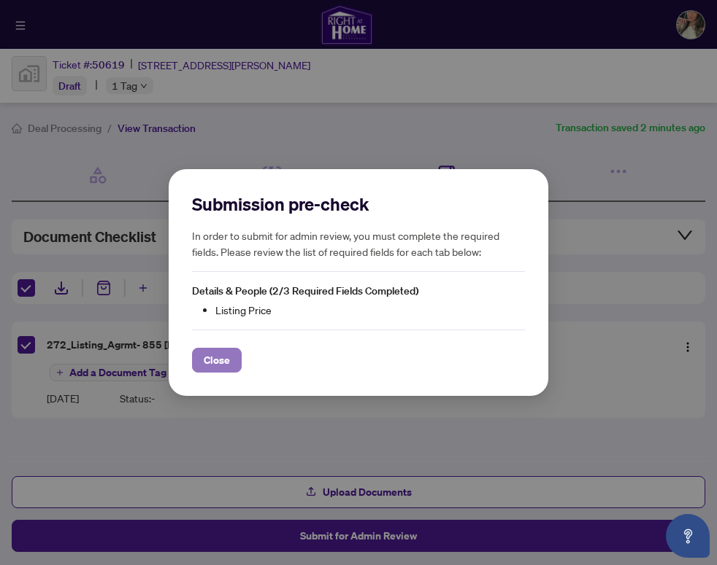
click at [206, 355] on span "Close" at bounding box center [217, 360] width 26 height 23
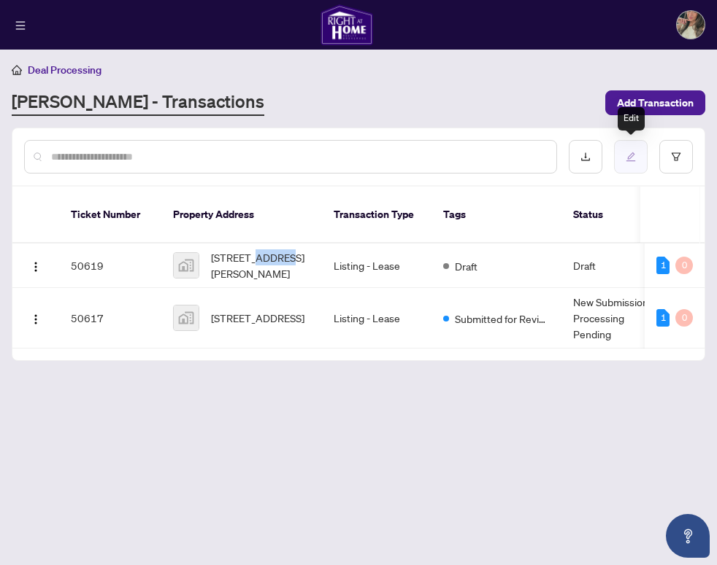
click at [625, 150] on button "button" at bounding box center [631, 157] width 34 height 34
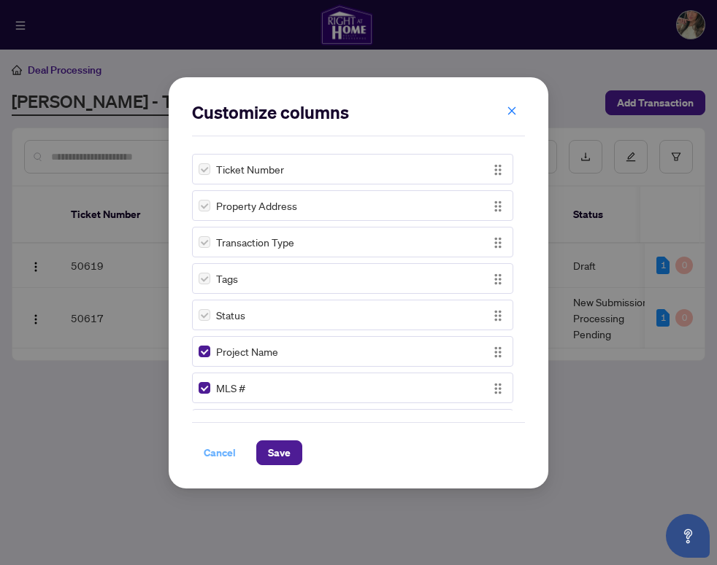
click at [210, 448] on span "Cancel" at bounding box center [220, 452] width 32 height 23
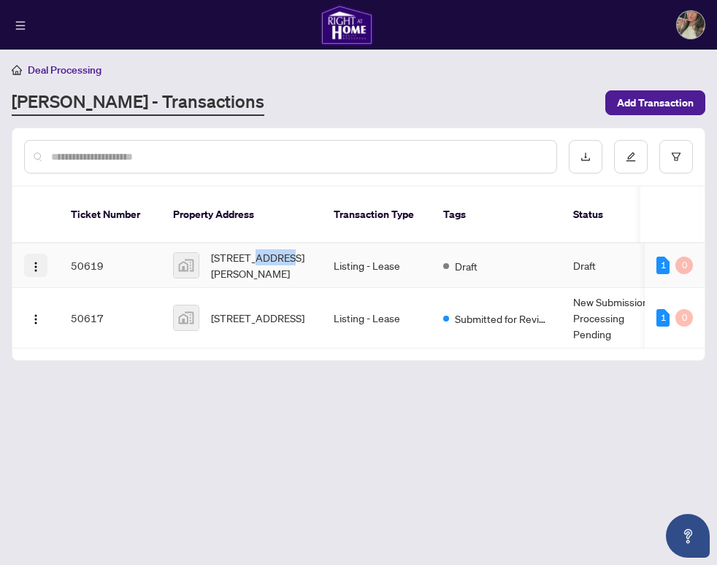
click at [34, 261] on img "button" at bounding box center [36, 267] width 12 height 12
drag, startPoint x: 304, startPoint y: 312, endPoint x: 209, endPoint y: 291, distance: 97.7
click at [209, 305] on div "[STREET_ADDRESS]" at bounding box center [241, 318] width 137 height 26
copy span "[STREET_ADDRESS],"
click at [39, 261] on img "button" at bounding box center [36, 267] width 12 height 12
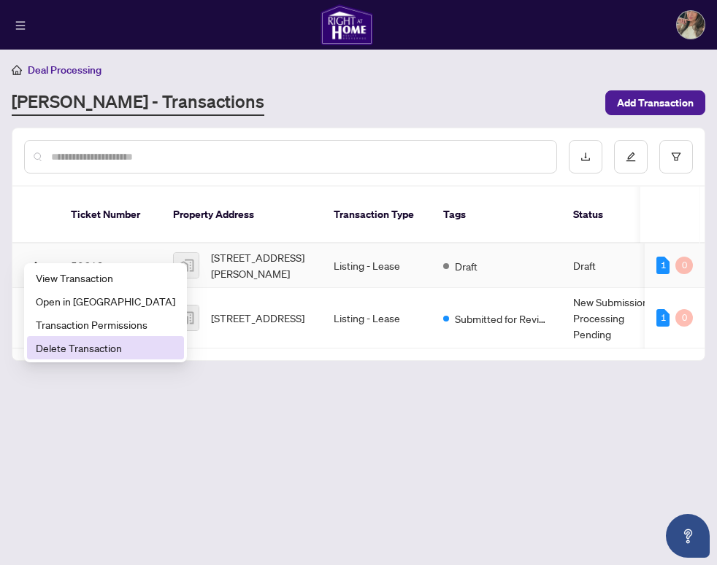
click at [69, 346] on span "Delete Transaction" at bounding box center [105, 348] width 139 height 16
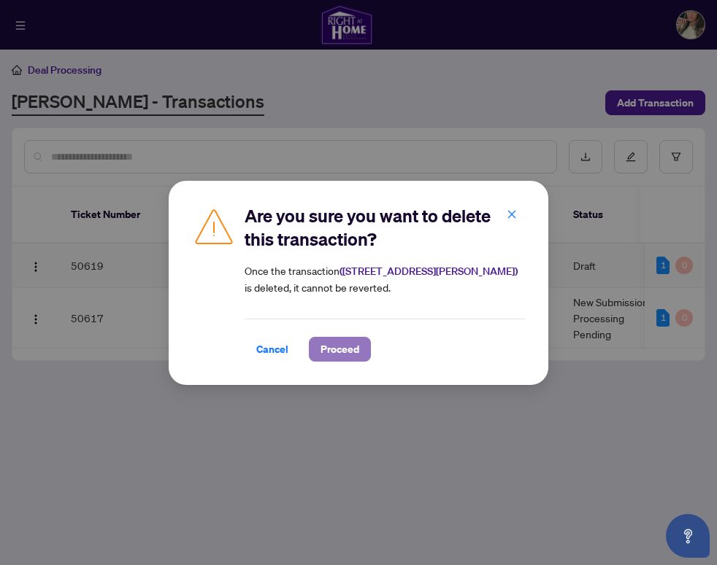
click at [363, 344] on button "Proceed" at bounding box center [340, 349] width 62 height 25
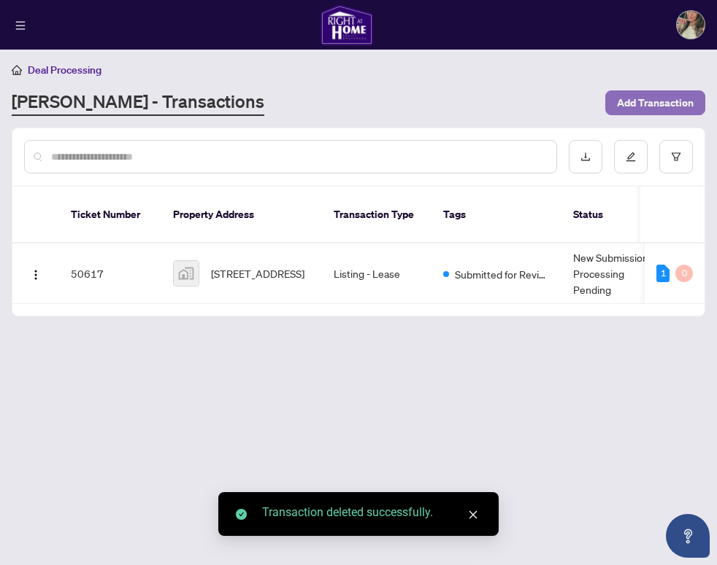
click at [625, 91] on span "Add Transaction" at bounding box center [655, 102] width 77 height 23
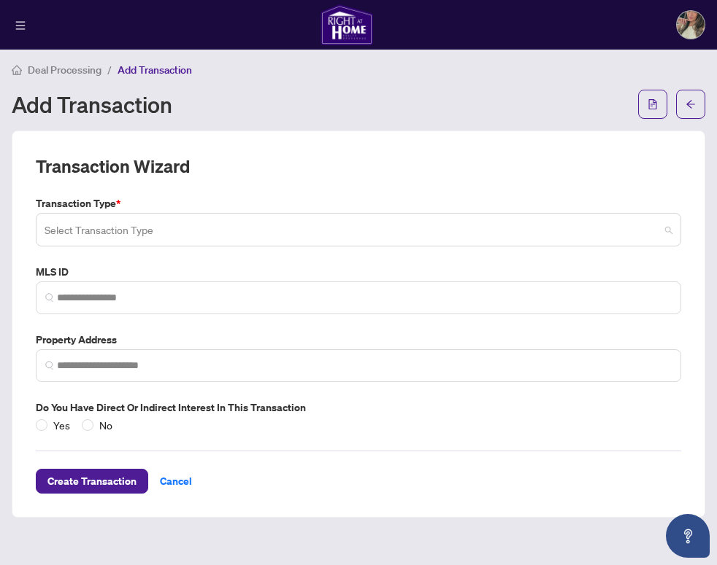
click at [146, 237] on input "search" at bounding box center [352, 232] width 614 height 32
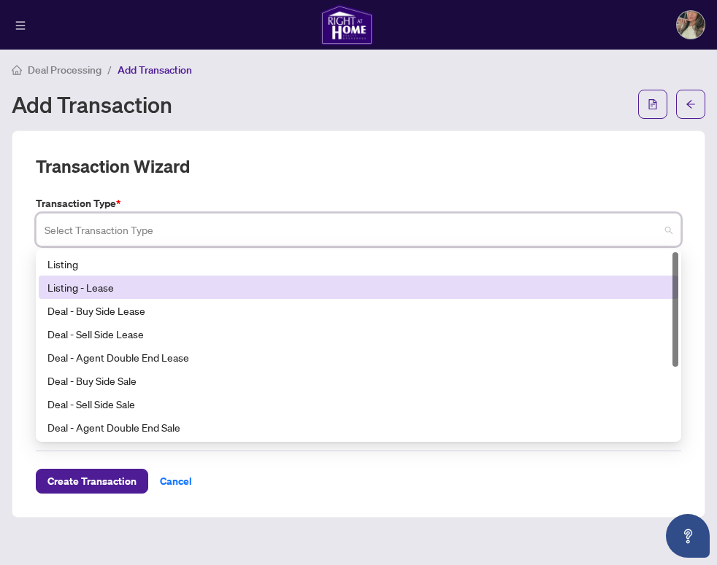
click at [133, 276] on div "Listing - Lease" at bounding box center [358, 287] width 639 height 23
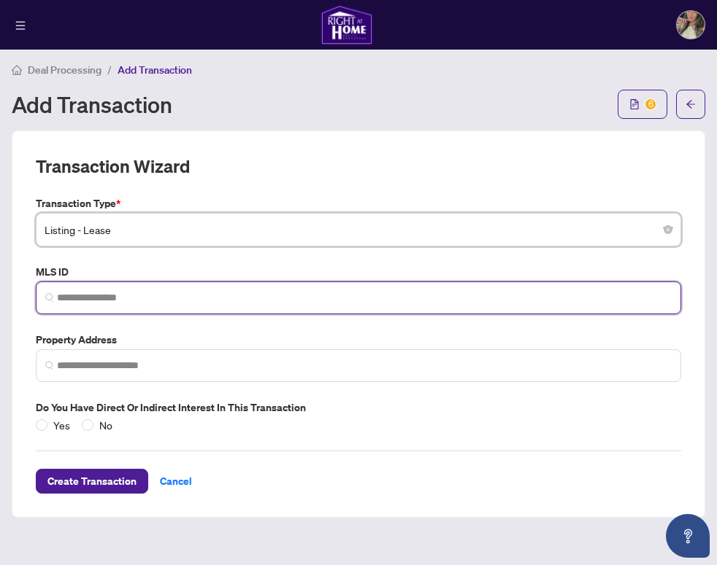
click at [124, 295] on input "search" at bounding box center [364, 297] width 614 height 15
type input "*******"
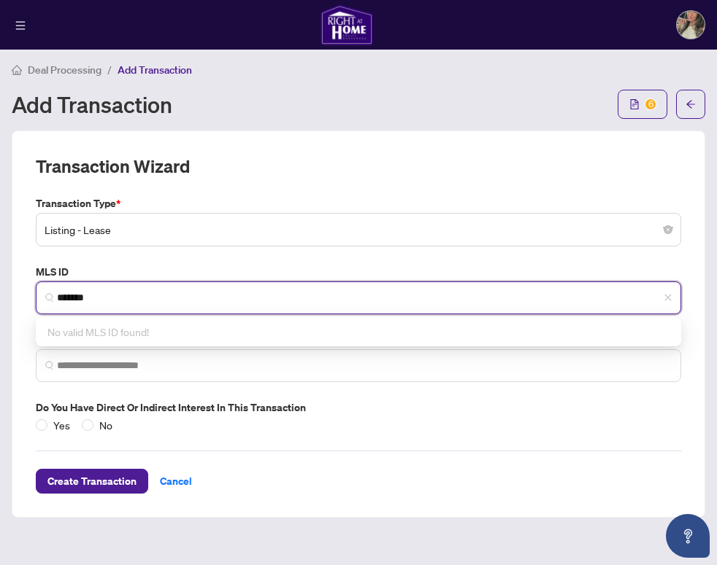
drag, startPoint x: 108, startPoint y: 293, endPoint x: 15, endPoint y: 293, distance: 93.4
click at [15, 293] on div "Transaction Wizard Transaction Type * Listing - Lease 13 14 15 Listing Listing …" at bounding box center [358, 324] width 693 height 387
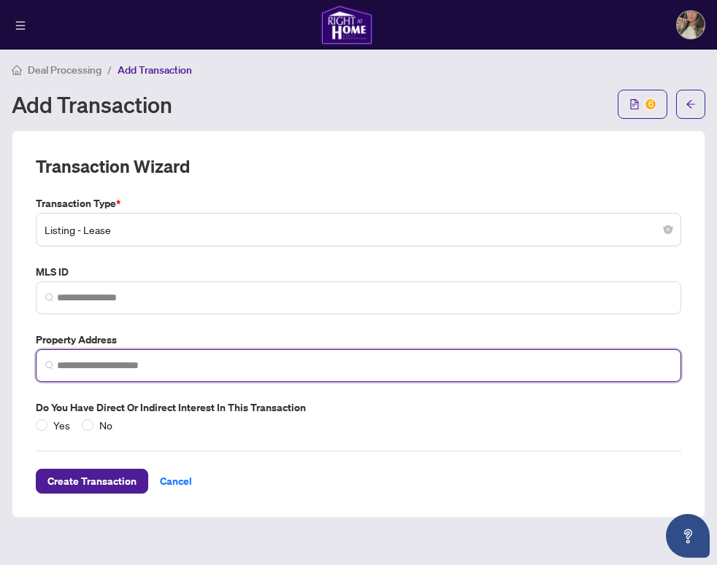
click at [118, 366] on input "search" at bounding box center [364, 365] width 614 height 15
paste input "**********"
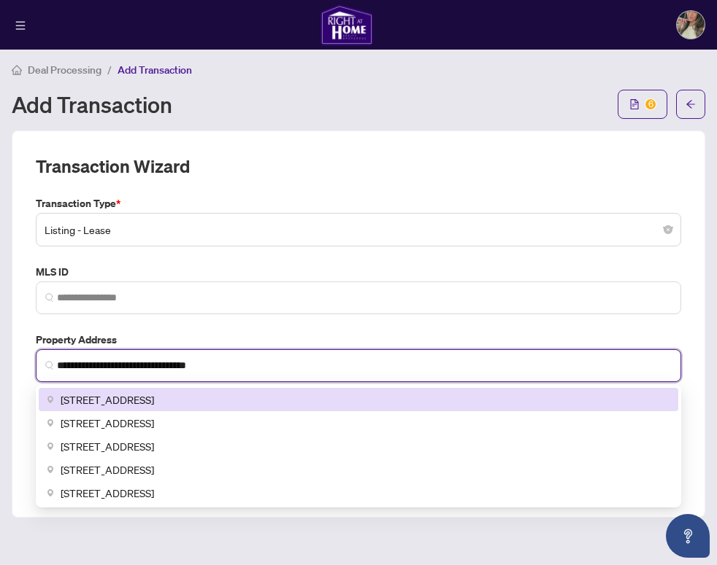
drag, startPoint x: 93, startPoint y: 363, endPoint x: 77, endPoint y: 363, distance: 16.1
click at [77, 363] on input "**********" at bounding box center [364, 365] width 614 height 15
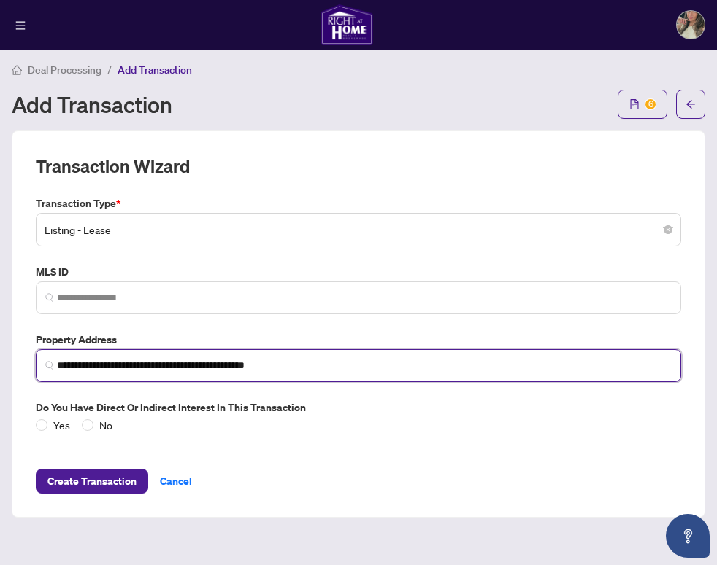
drag, startPoint x: 243, startPoint y: 363, endPoint x: 176, endPoint y: 364, distance: 67.1
click at [176, 364] on input "**********" at bounding box center [364, 365] width 614 height 15
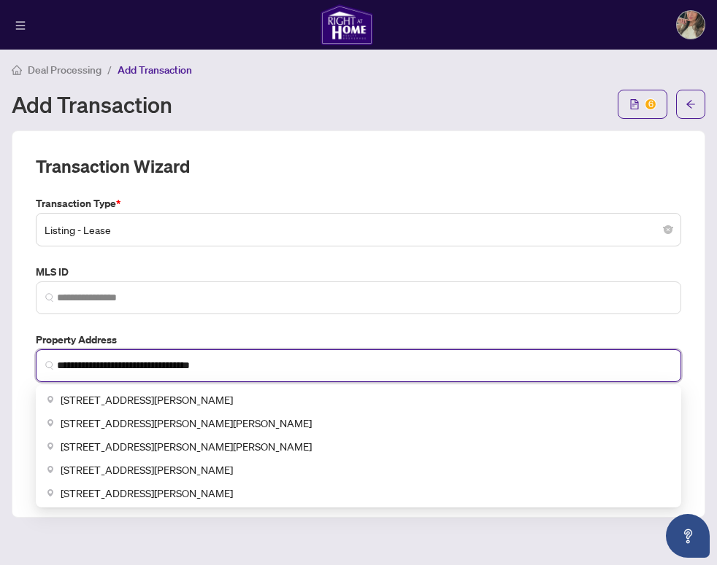
drag, startPoint x: 75, startPoint y: 367, endPoint x: 35, endPoint y: 367, distance: 40.1
click at [35, 367] on div "**********" at bounding box center [358, 357] width 657 height 50
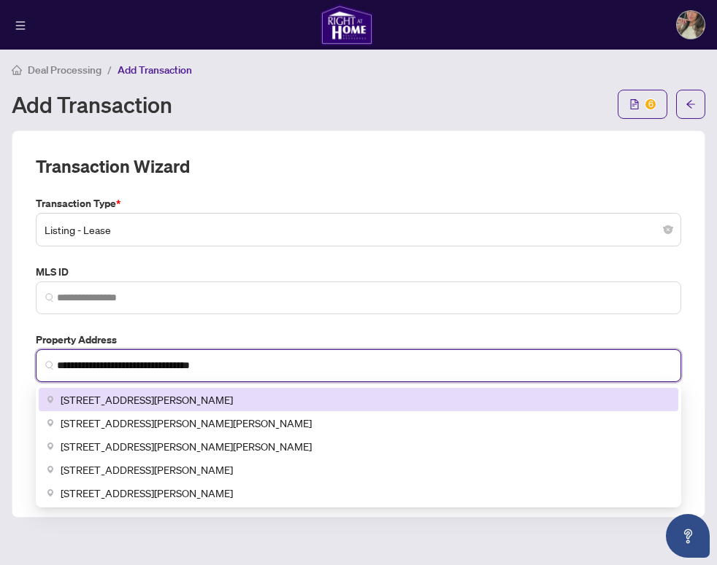
drag, startPoint x: 79, startPoint y: 366, endPoint x: 56, endPoint y: 364, distance: 22.7
click at [56, 364] on span "**********" at bounding box center [358, 366] width 645 height 33
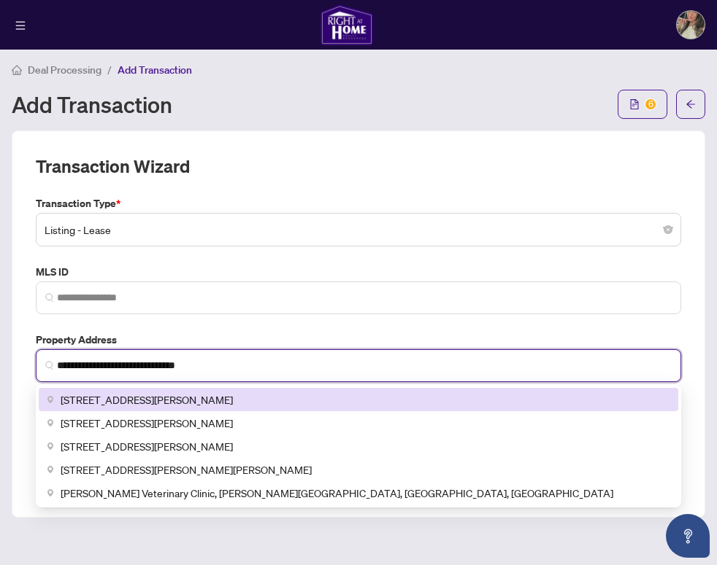
click at [146, 408] on div "[STREET_ADDRESS][PERSON_NAME]" at bounding box center [358, 399] width 639 height 23
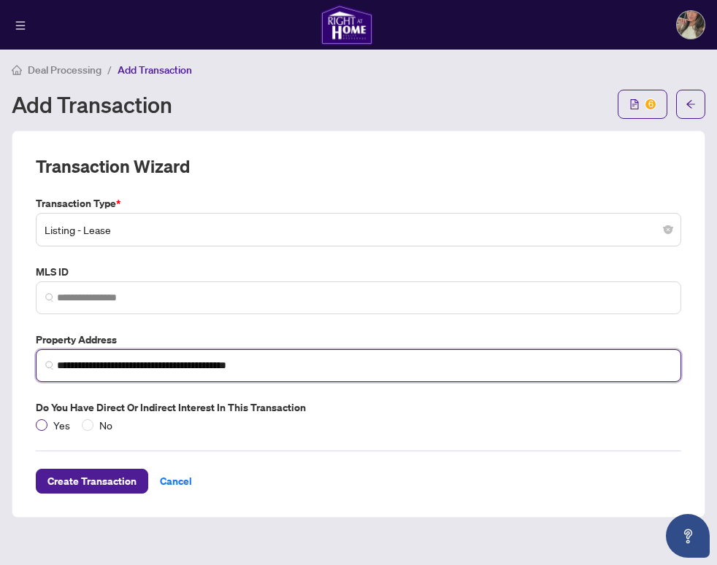
type input "**********"
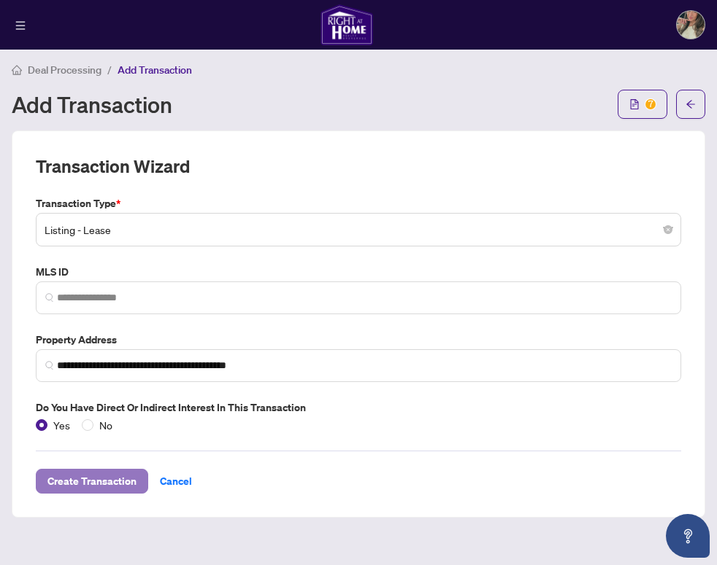
click at [90, 484] on span "Create Transaction" at bounding box center [91, 481] width 89 height 23
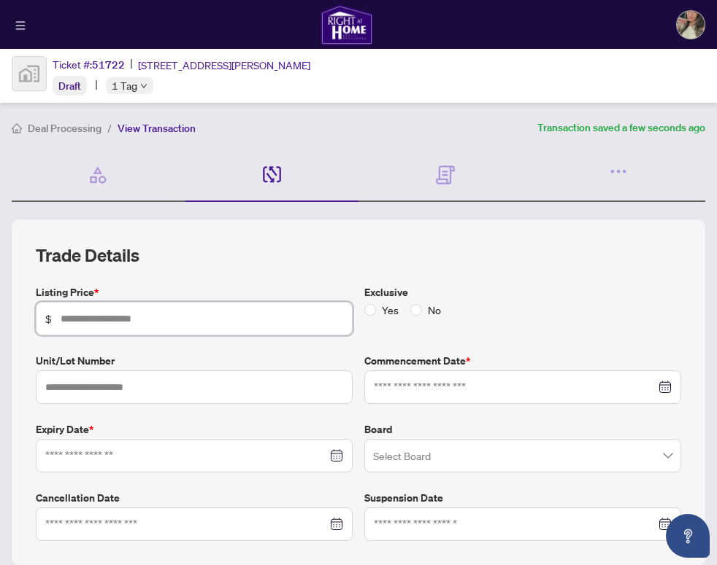
click at [108, 317] on input "text" at bounding box center [202, 319] width 282 height 16
type input "*****"
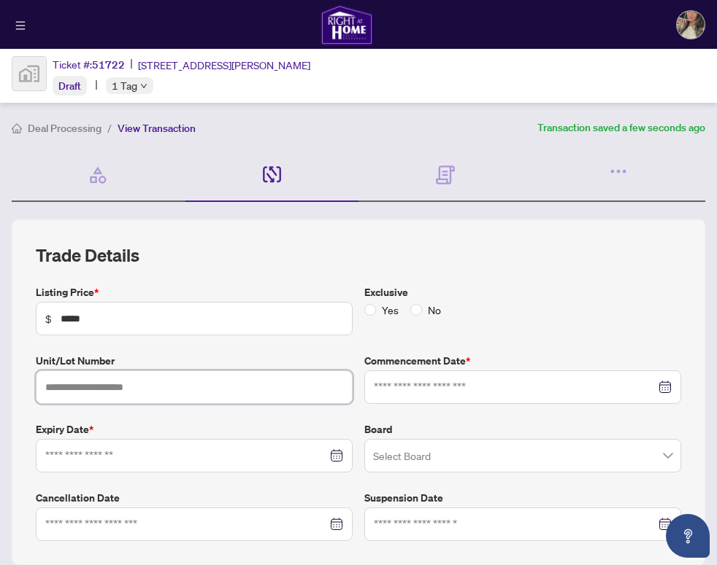
click at [124, 385] on input "text" at bounding box center [194, 388] width 317 height 34
type input "***"
click at [406, 386] on input at bounding box center [515, 387] width 282 height 16
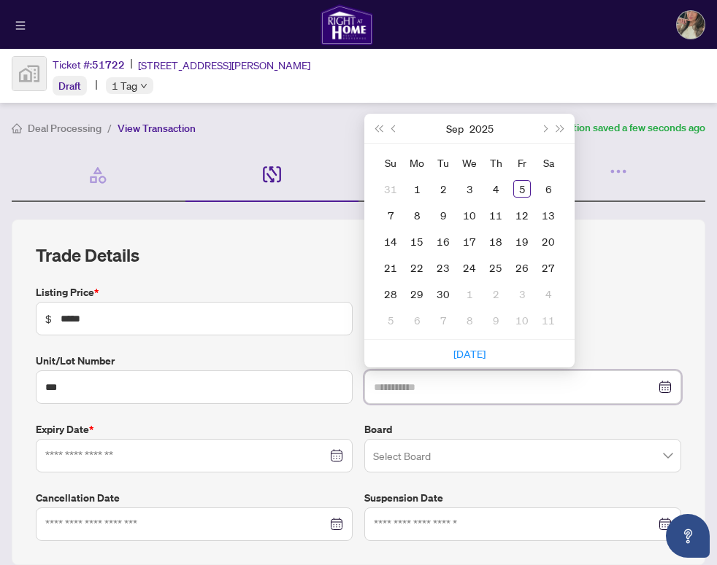
type input "**********"
click at [519, 190] on div "5" at bounding box center [522, 189] width 18 height 18
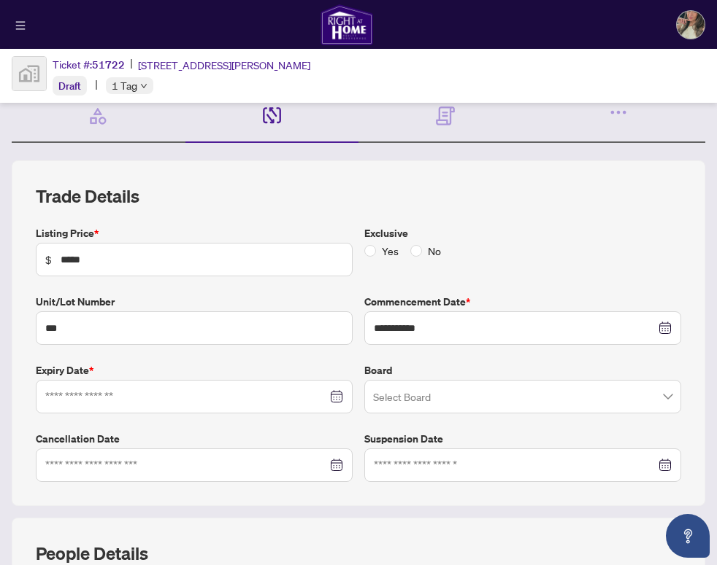
scroll to position [93, 0]
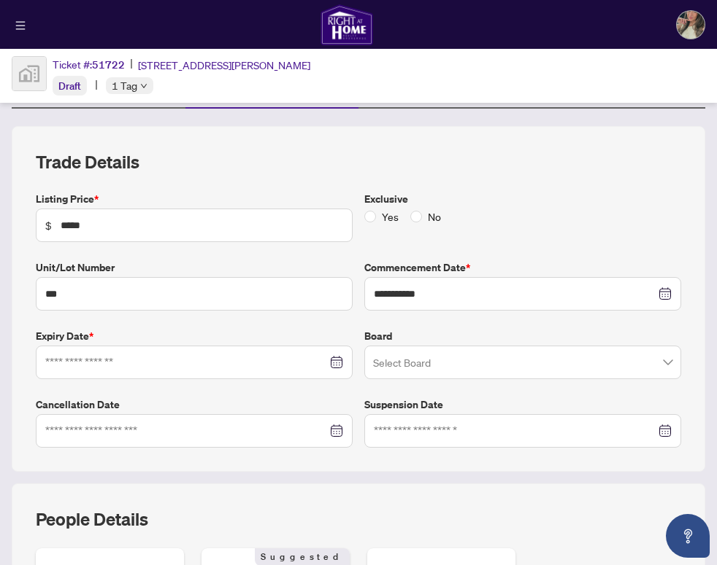
click at [328, 361] on div at bounding box center [194, 363] width 298 height 16
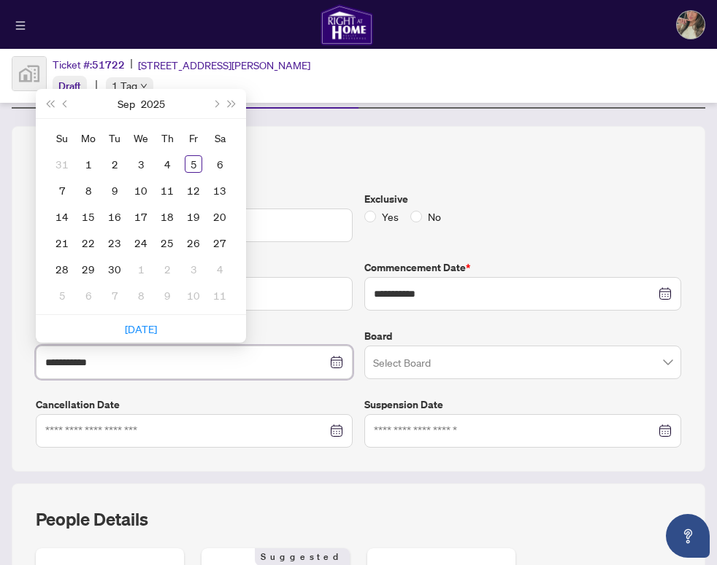
type input "**********"
click at [214, 104] on span "Next month (PageDown)" at bounding box center [215, 103] width 7 height 7
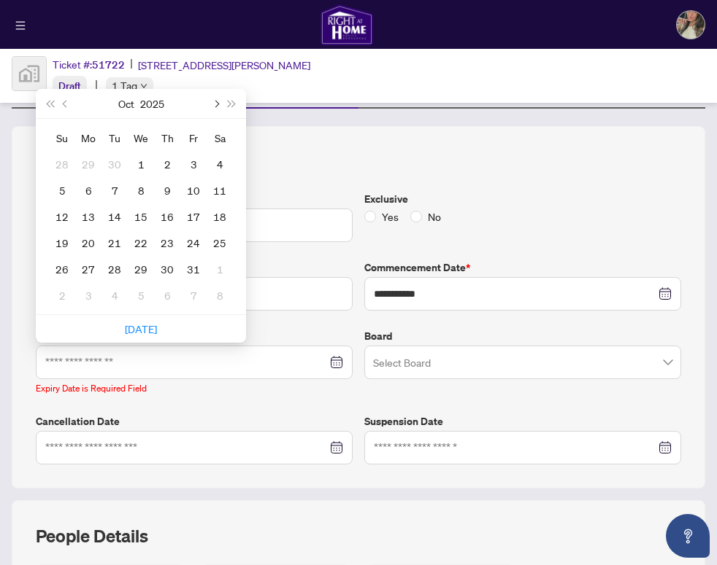
click at [214, 104] on span "Next month (PageDown)" at bounding box center [215, 103] width 7 height 7
type input "**********"
click at [61, 294] on div "30" at bounding box center [62, 296] width 18 height 18
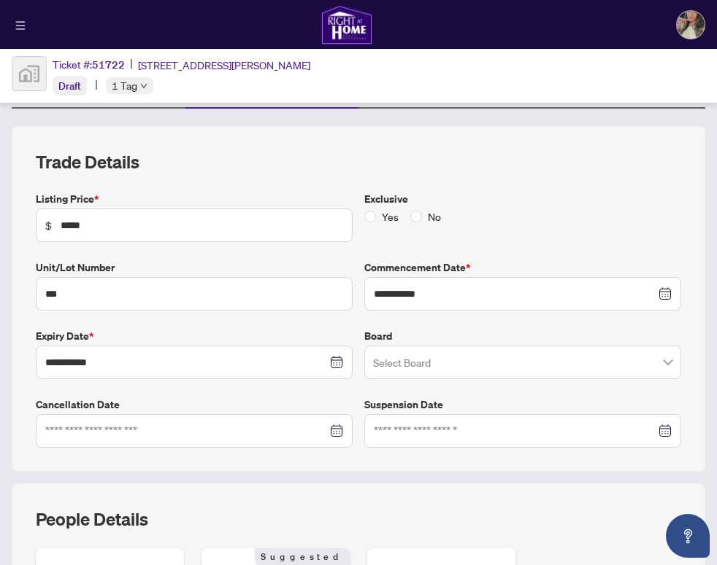
click at [411, 355] on input "search" at bounding box center [516, 365] width 286 height 32
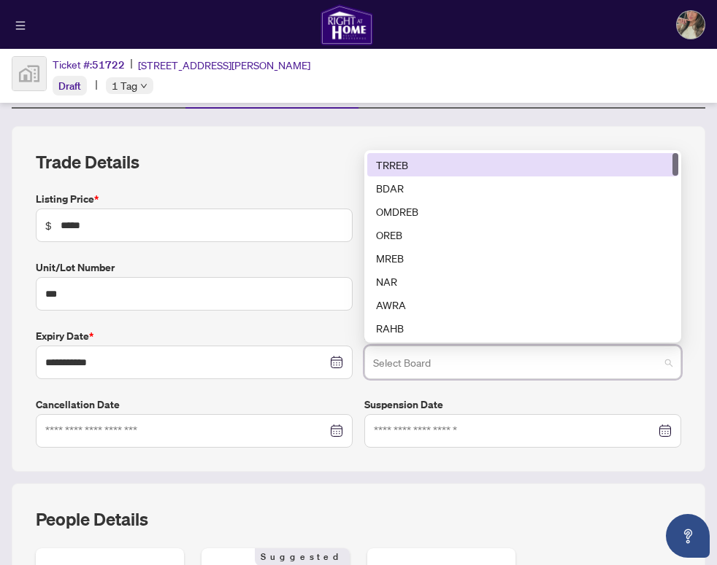
click at [387, 162] on div "TRREB" at bounding box center [522, 165] width 293 height 16
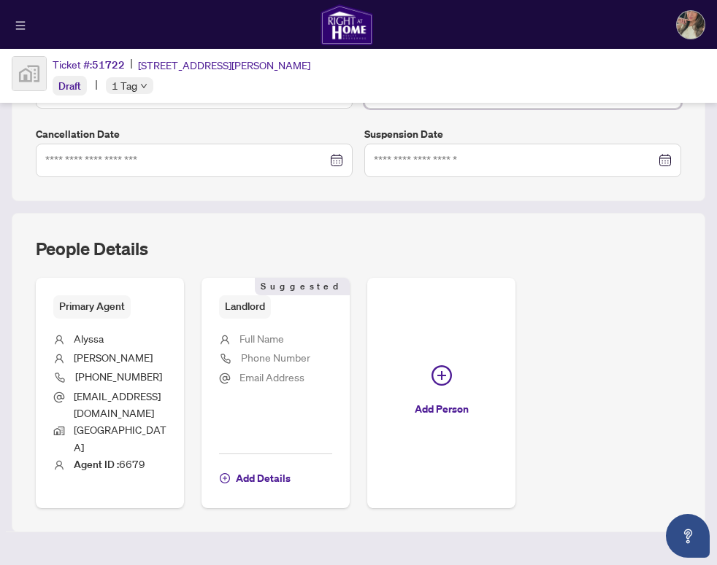
scroll to position [378, 0]
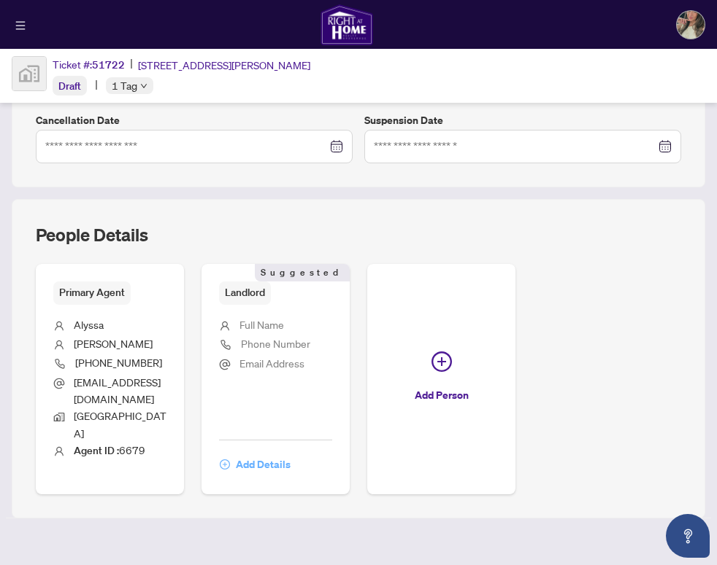
click at [274, 453] on span "Add Details" at bounding box center [263, 464] width 55 height 23
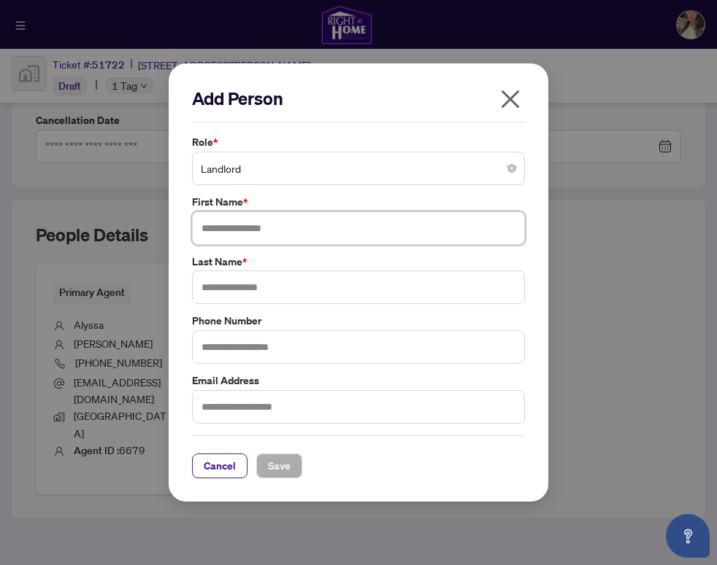
click at [252, 224] on input "text" at bounding box center [358, 229] width 333 height 34
type input "****"
click at [285, 288] on input "text" at bounding box center [358, 288] width 333 height 34
type input "*******"
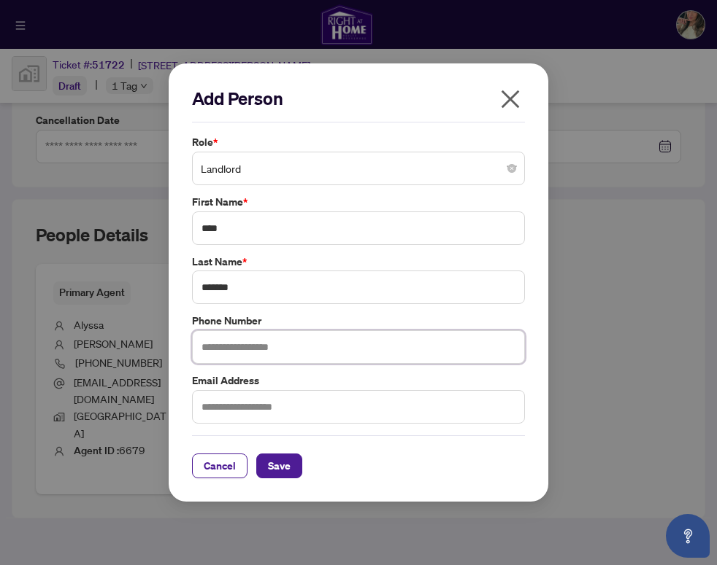
click at [252, 347] on input "text" at bounding box center [358, 348] width 333 height 34
type input "*"
type input "**********"
click at [266, 414] on input "text" at bounding box center [358, 407] width 333 height 34
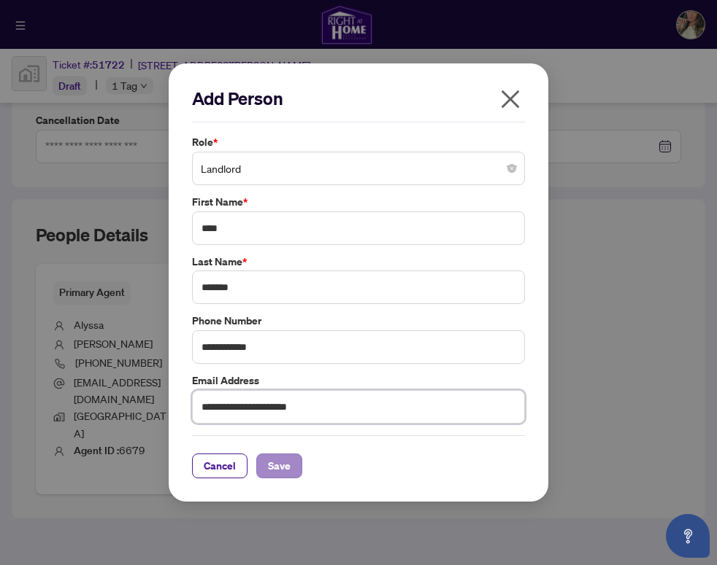
type input "**********"
click at [285, 469] on span "Save" at bounding box center [279, 466] width 23 height 23
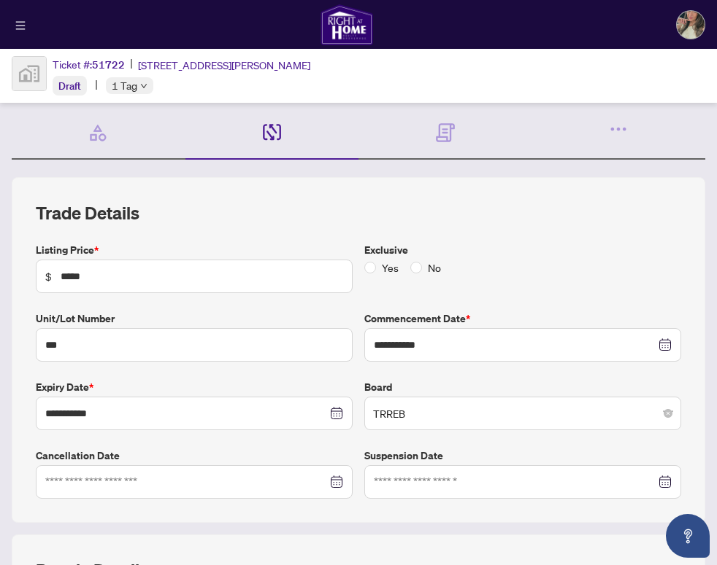
scroll to position [0, 0]
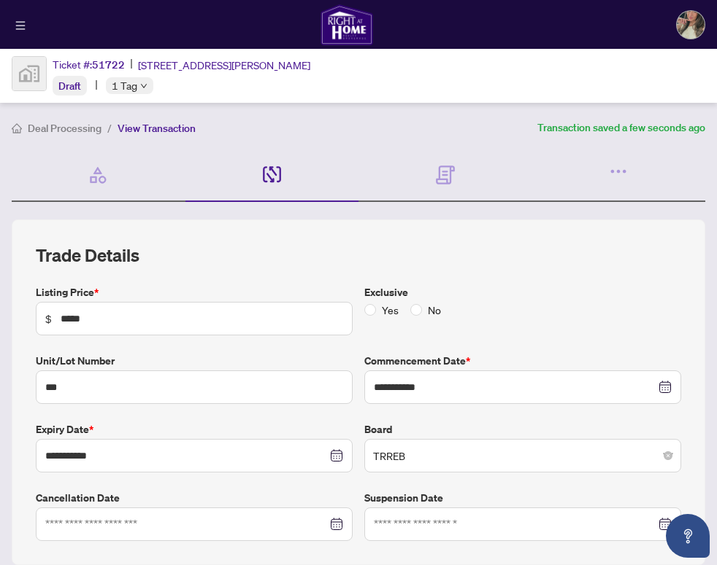
click at [155, 126] on span "View Transaction" at bounding box center [156, 128] width 78 height 13
click at [625, 169] on icon "button" at bounding box center [618, 171] width 20 height 20
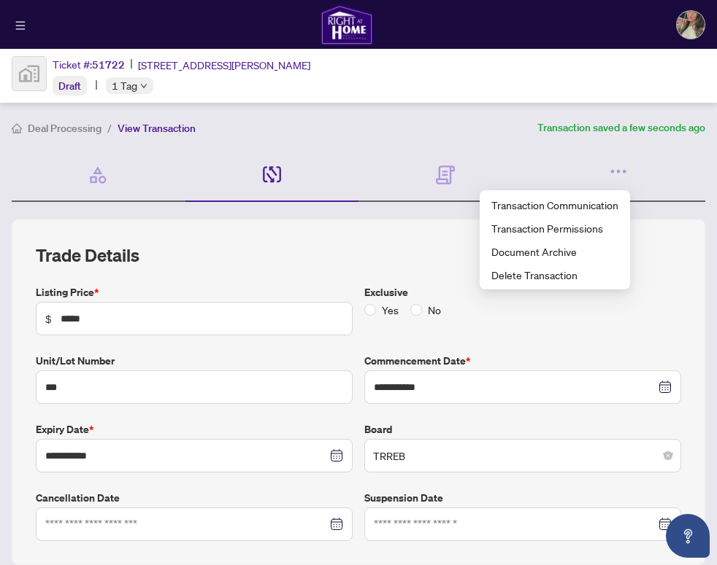
click at [277, 177] on icon at bounding box center [272, 174] width 18 height 17
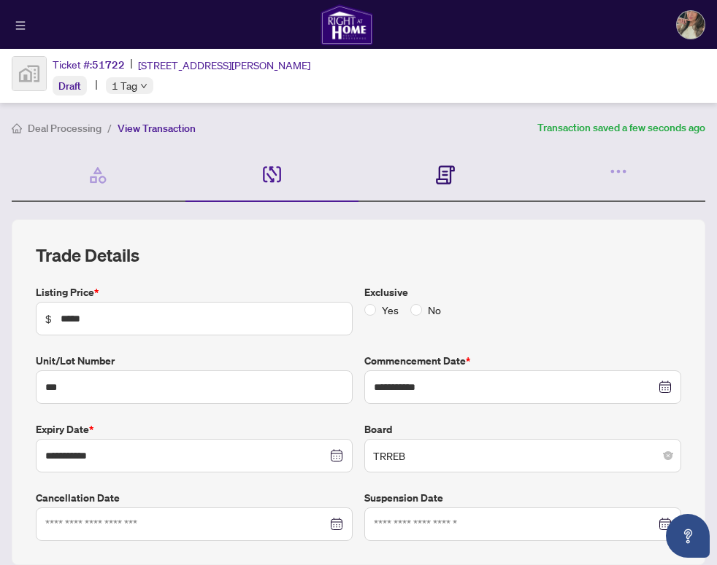
click at [440, 179] on icon at bounding box center [445, 175] width 19 height 19
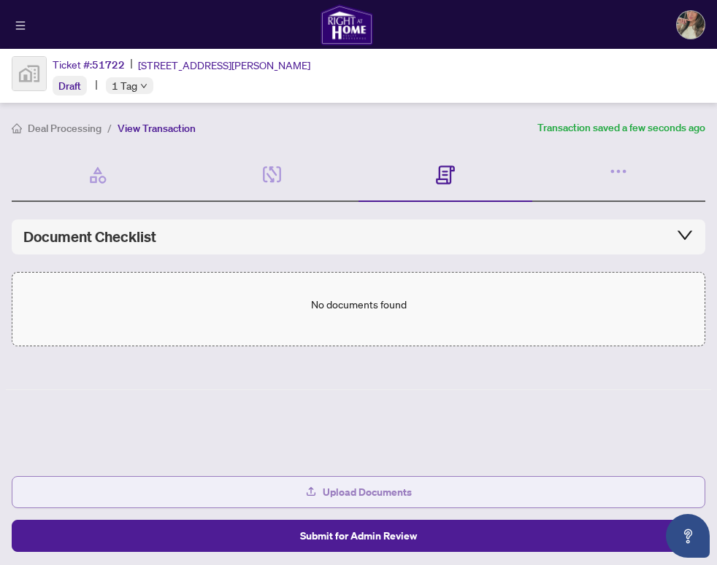
click at [396, 501] on span "Upload Documents" at bounding box center [367, 492] width 89 height 23
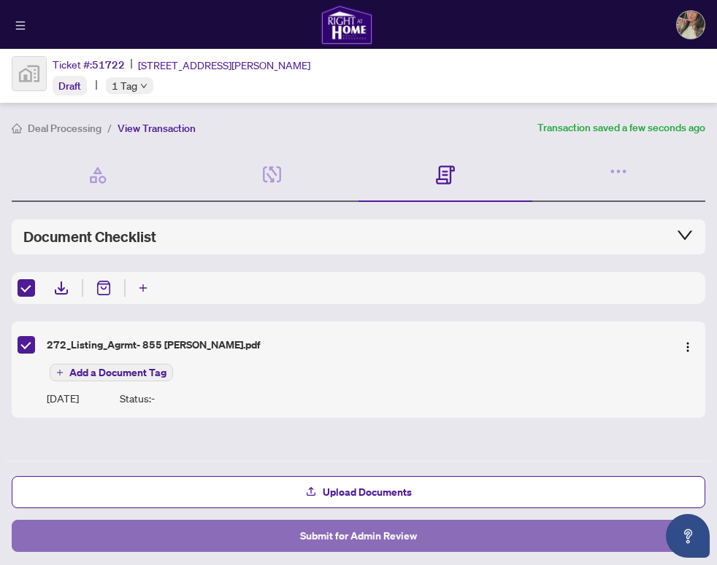
click at [529, 538] on button "Submit for Admin Review" at bounding box center [358, 536] width 693 height 32
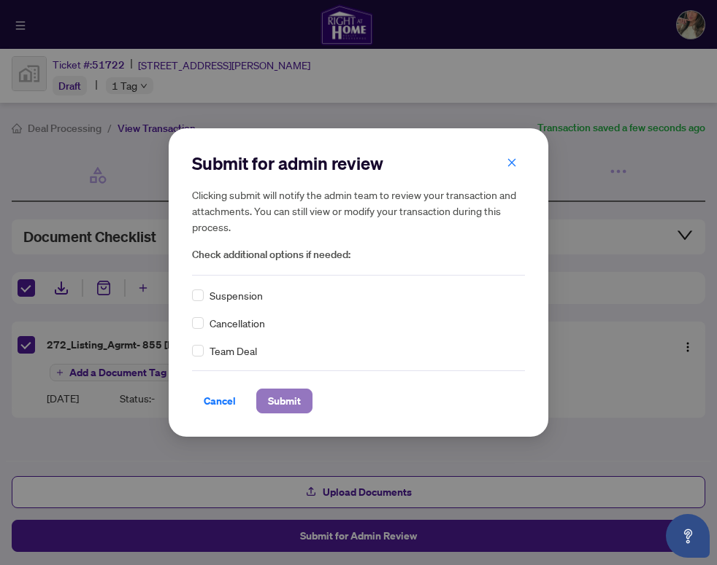
click at [262, 404] on button "Submit" at bounding box center [284, 401] width 56 height 25
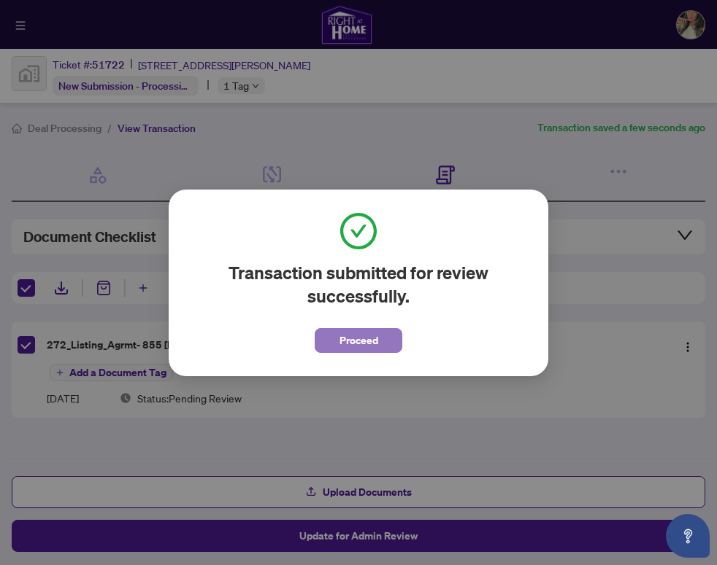
click at [389, 336] on button "Proceed" at bounding box center [358, 340] width 88 height 25
